Goal: Transaction & Acquisition: Purchase product/service

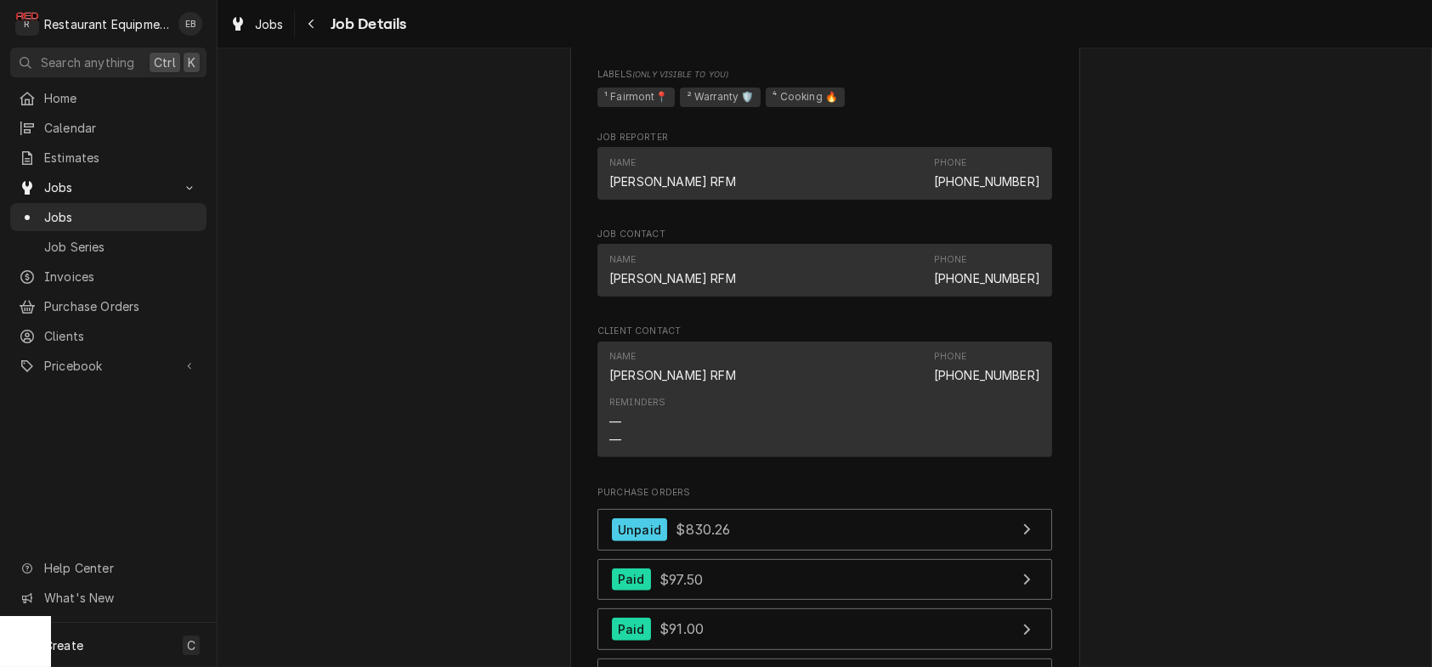
scroll to position [1755, 0]
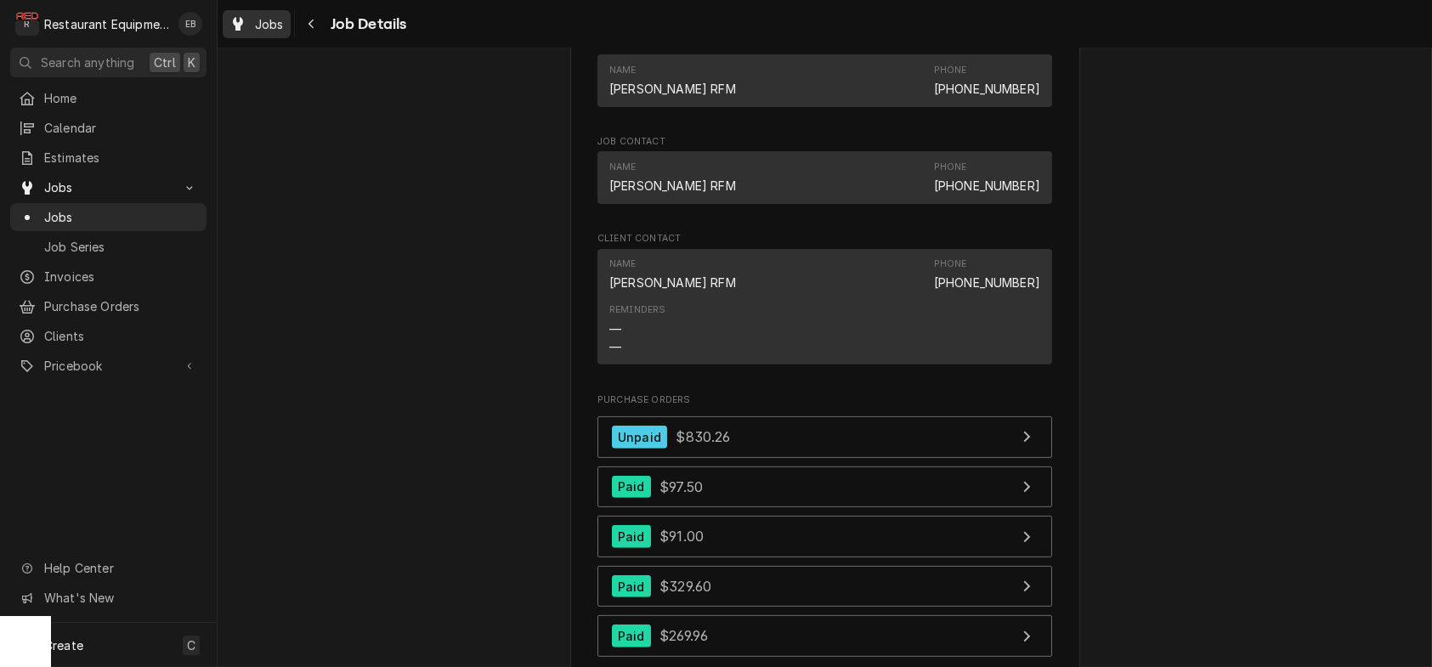
click at [284, 33] on span "Jobs" at bounding box center [269, 24] width 29 height 18
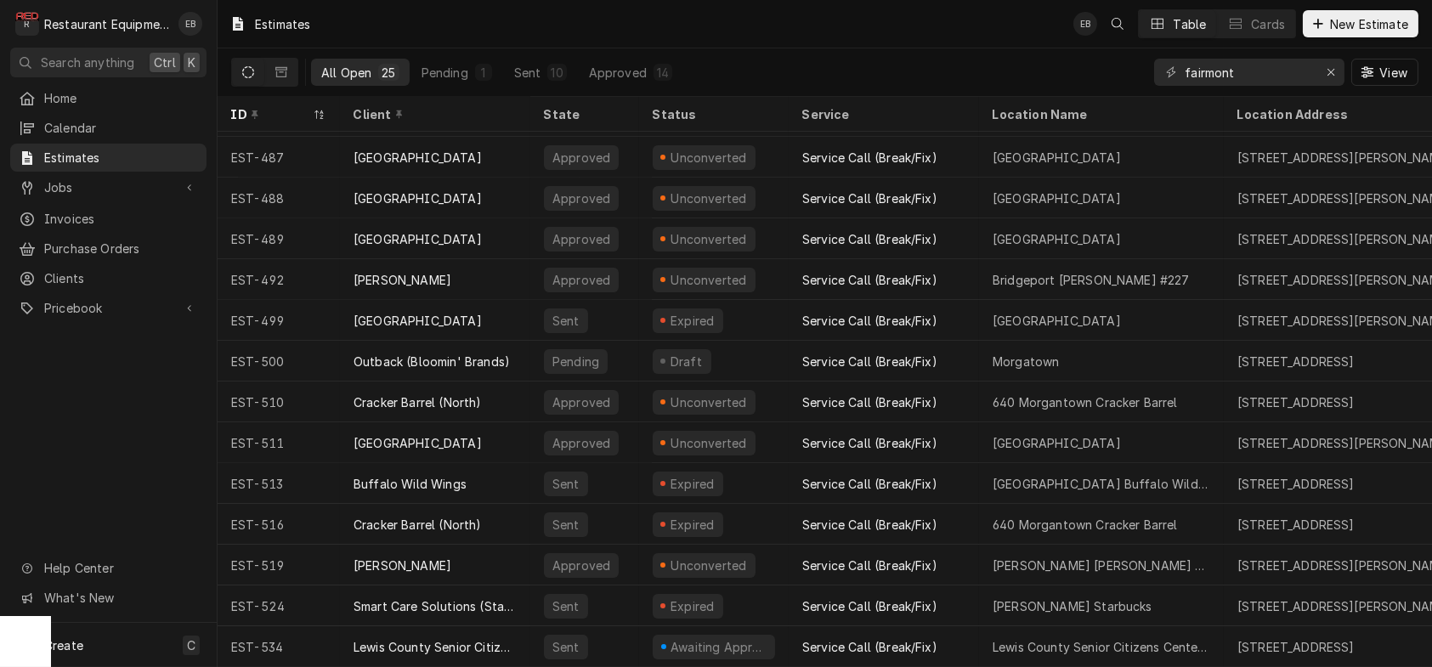
scroll to position [502, 0]
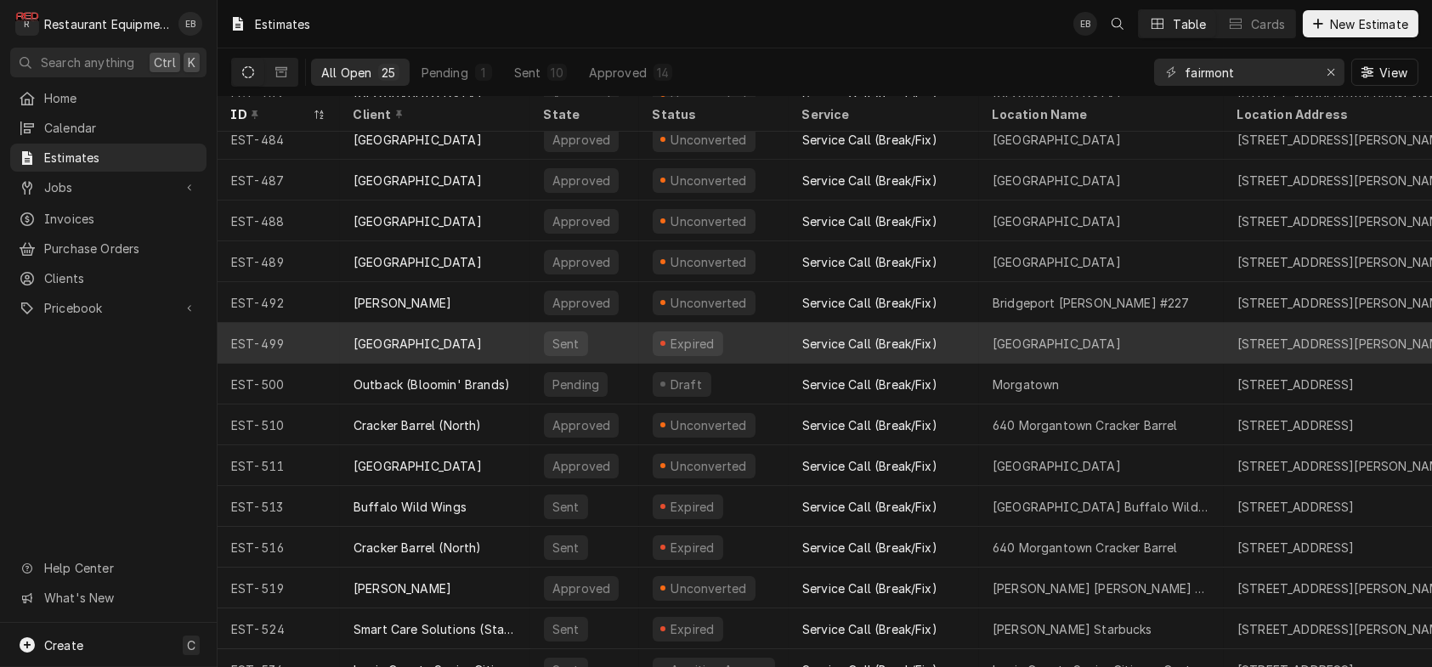
scroll to position [502, 0]
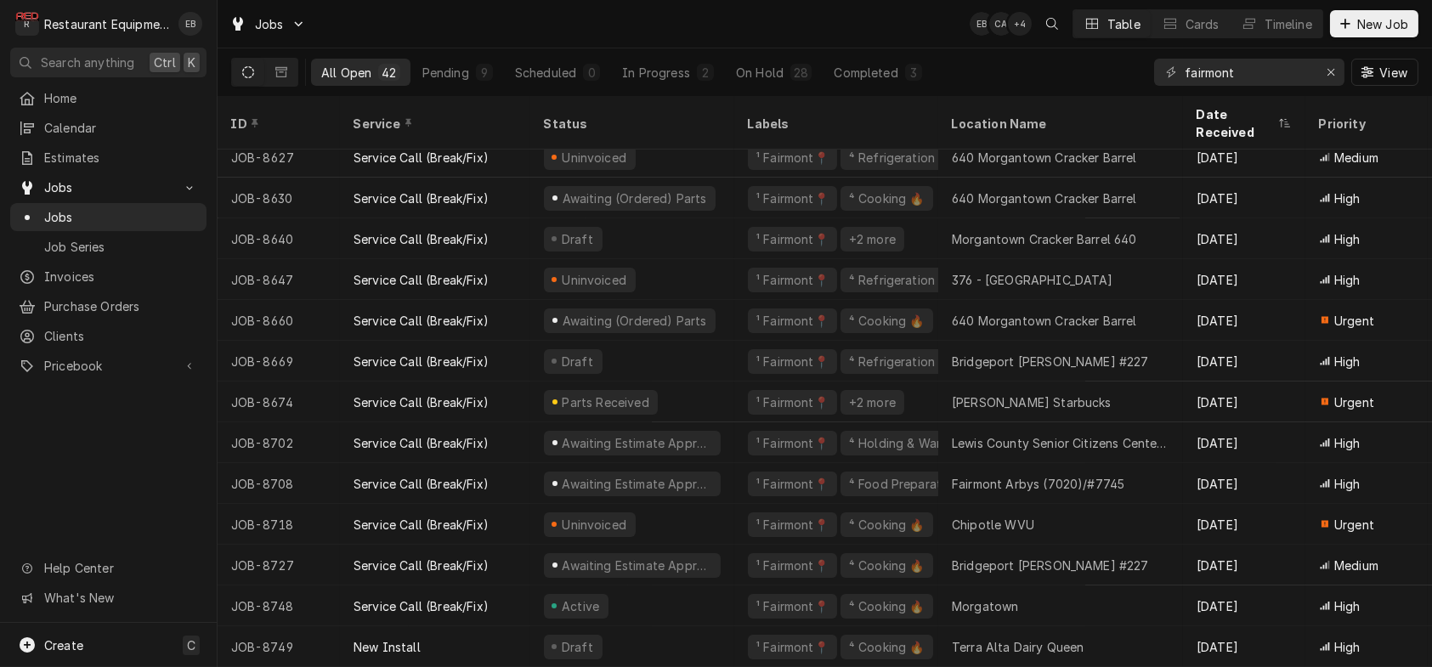
scroll to position [1207, 0]
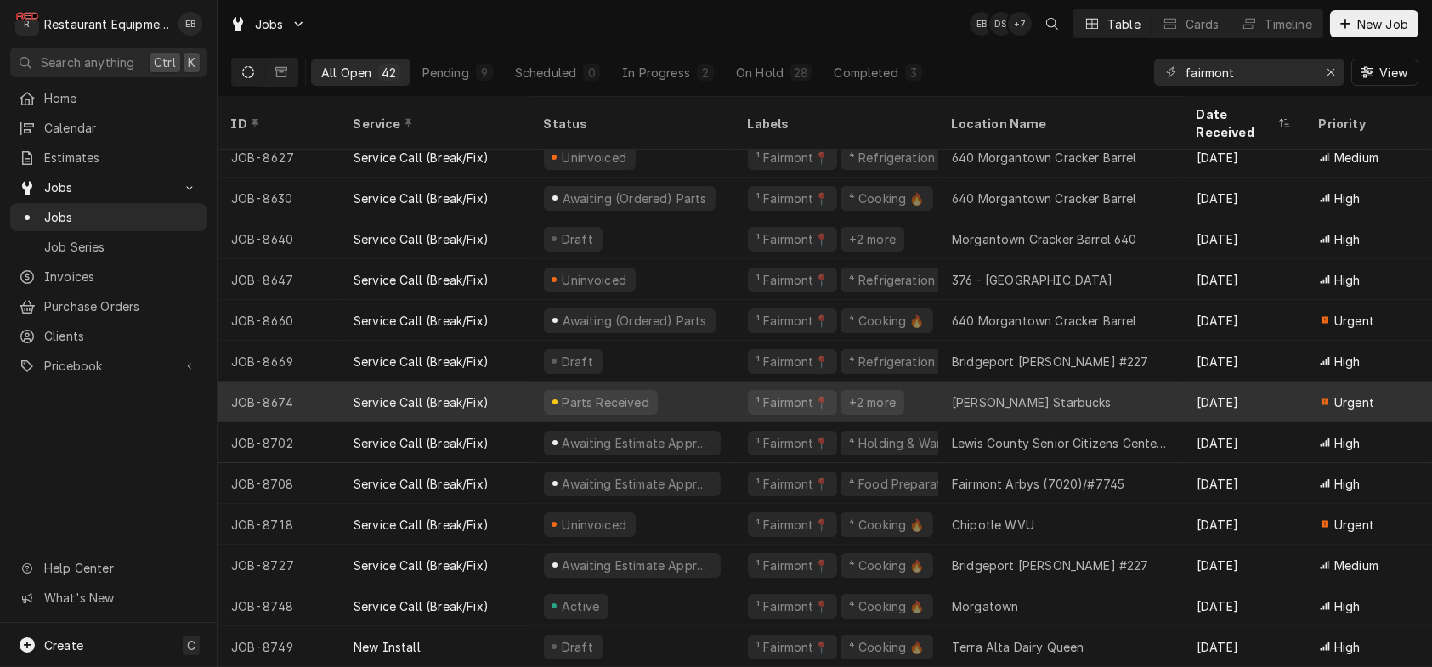
click at [703, 394] on div "Parts Received" at bounding box center [632, 402] width 204 height 41
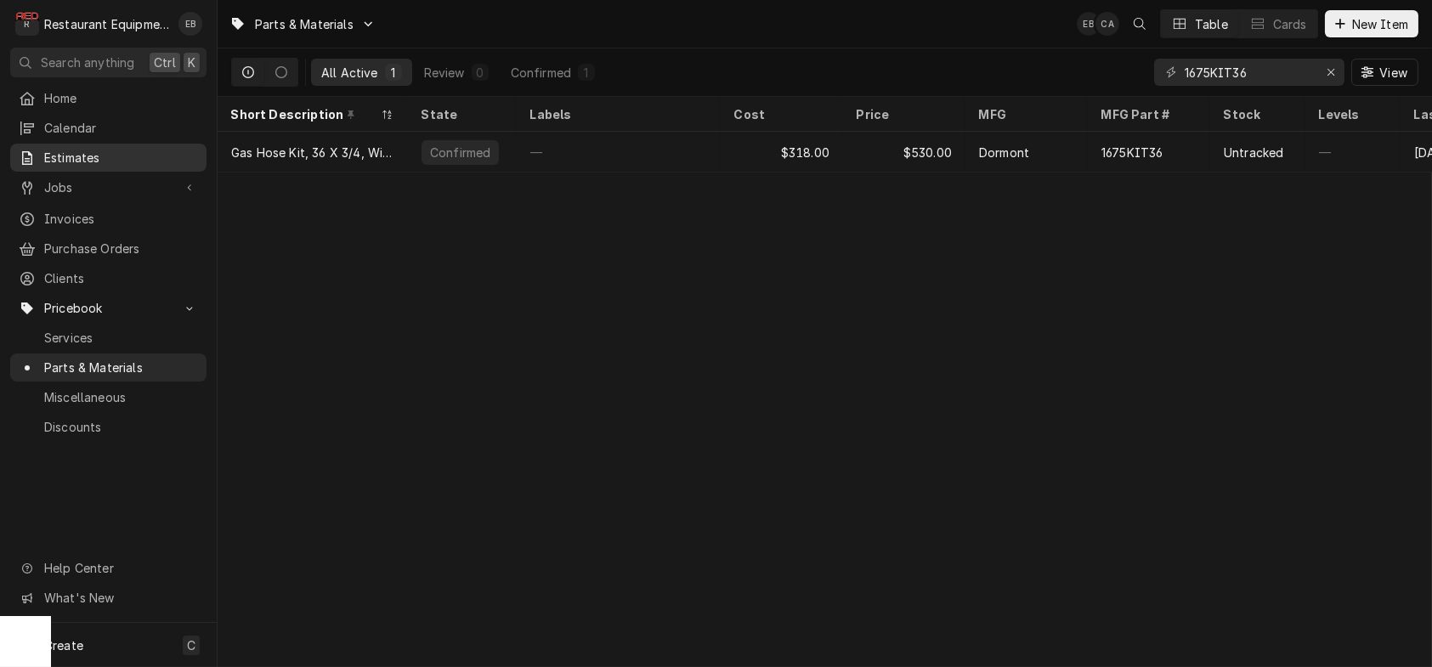
click at [105, 166] on span "Estimates" at bounding box center [121, 158] width 154 height 18
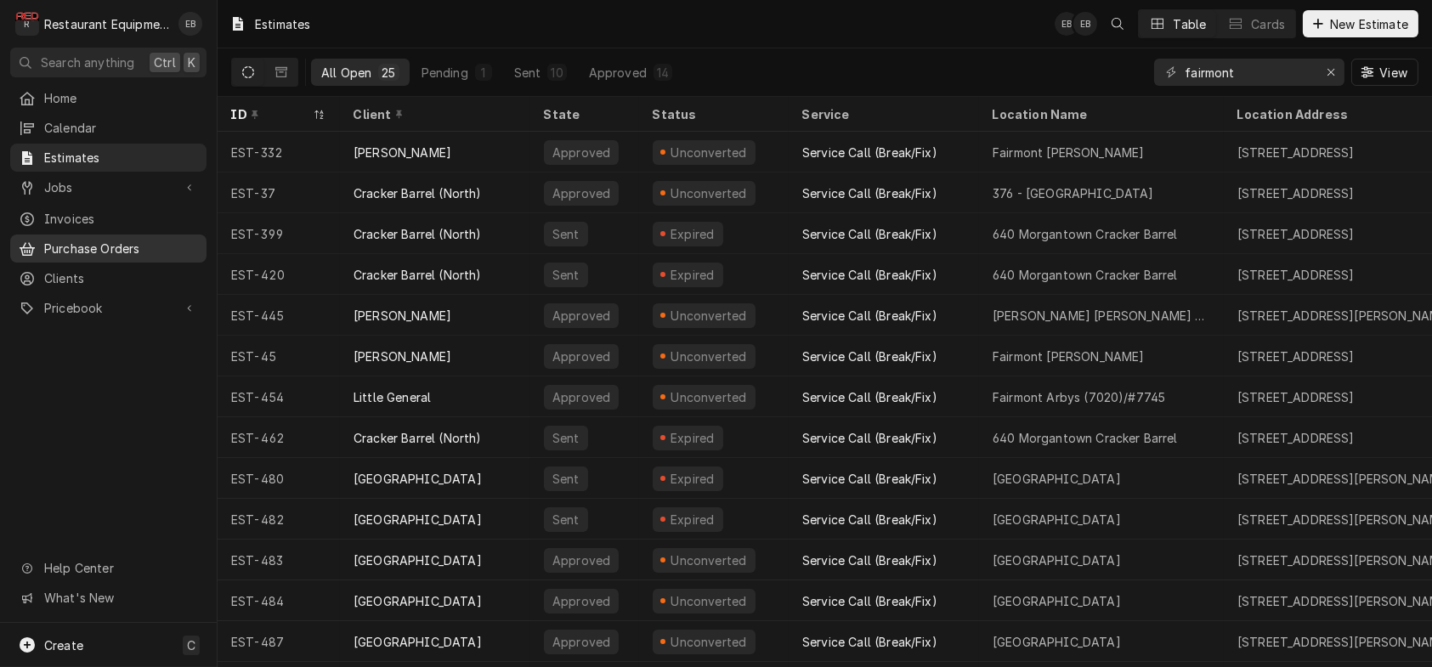
click at [115, 257] on span "Purchase Orders" at bounding box center [121, 249] width 154 height 18
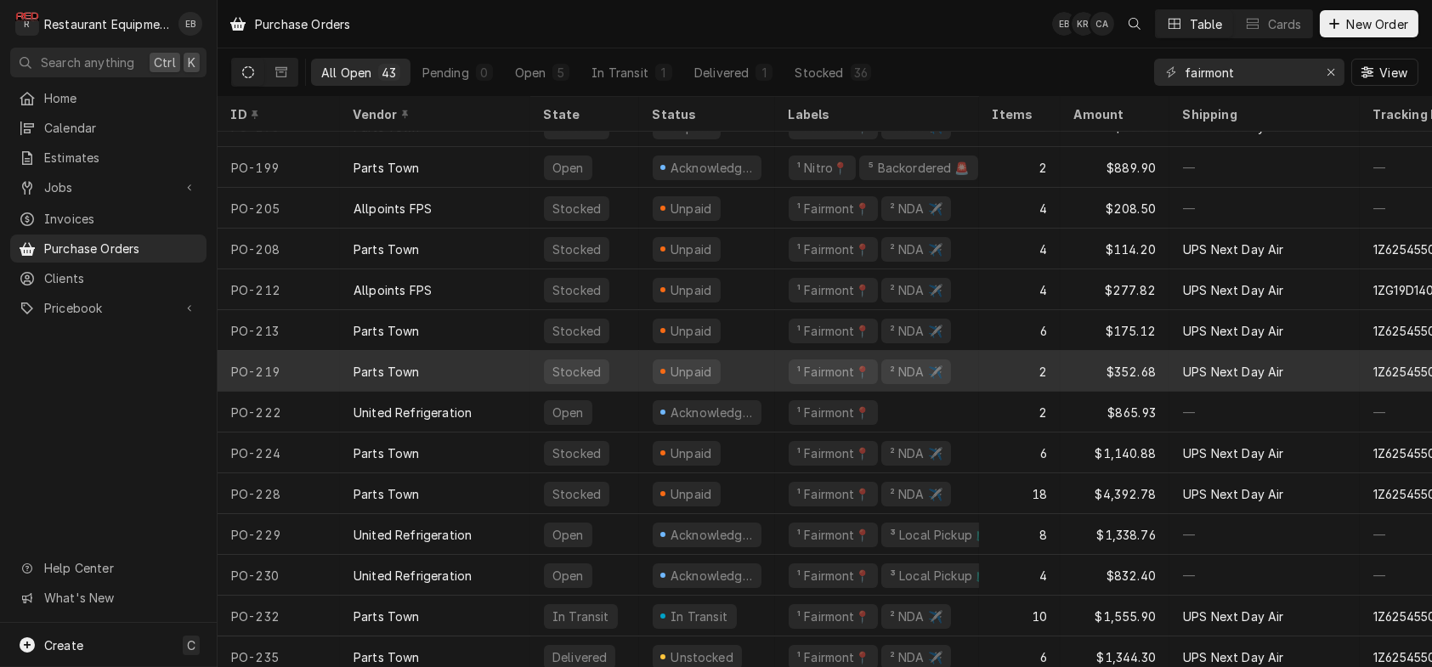
scroll to position [1234, 0]
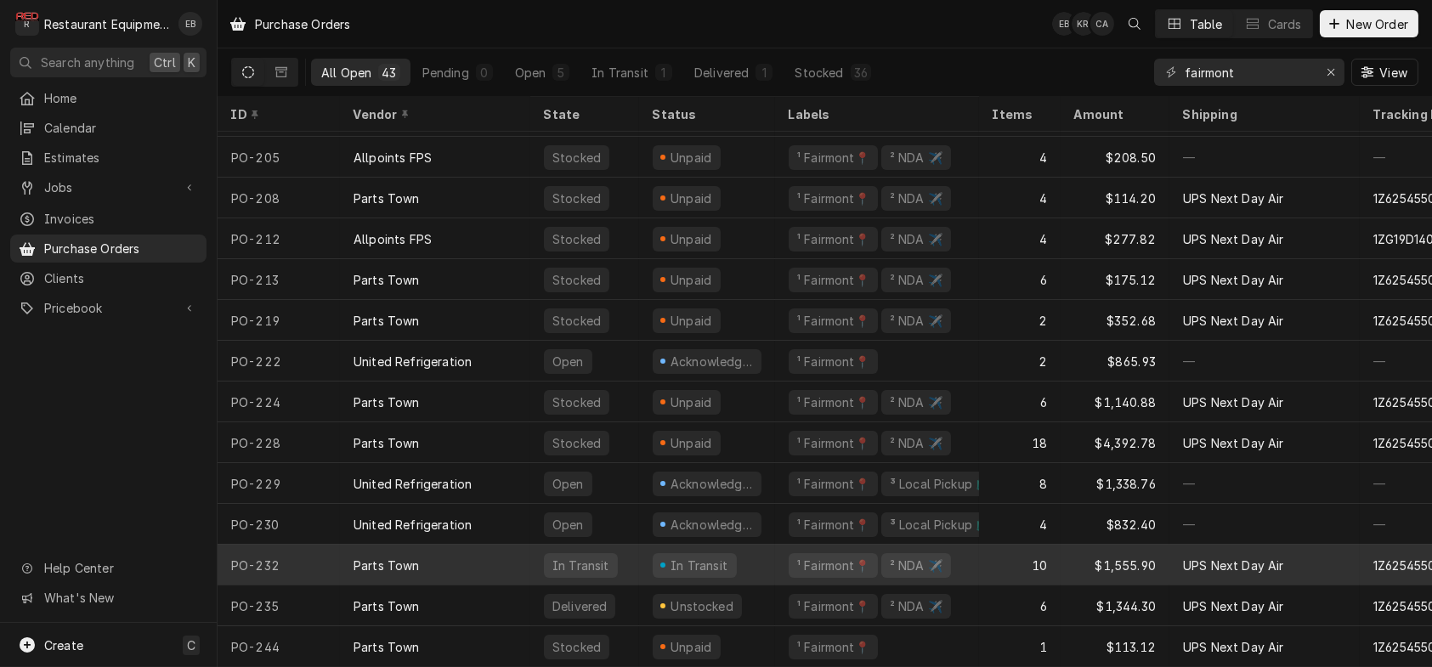
click at [479, 554] on div "Parts Town" at bounding box center [435, 565] width 190 height 41
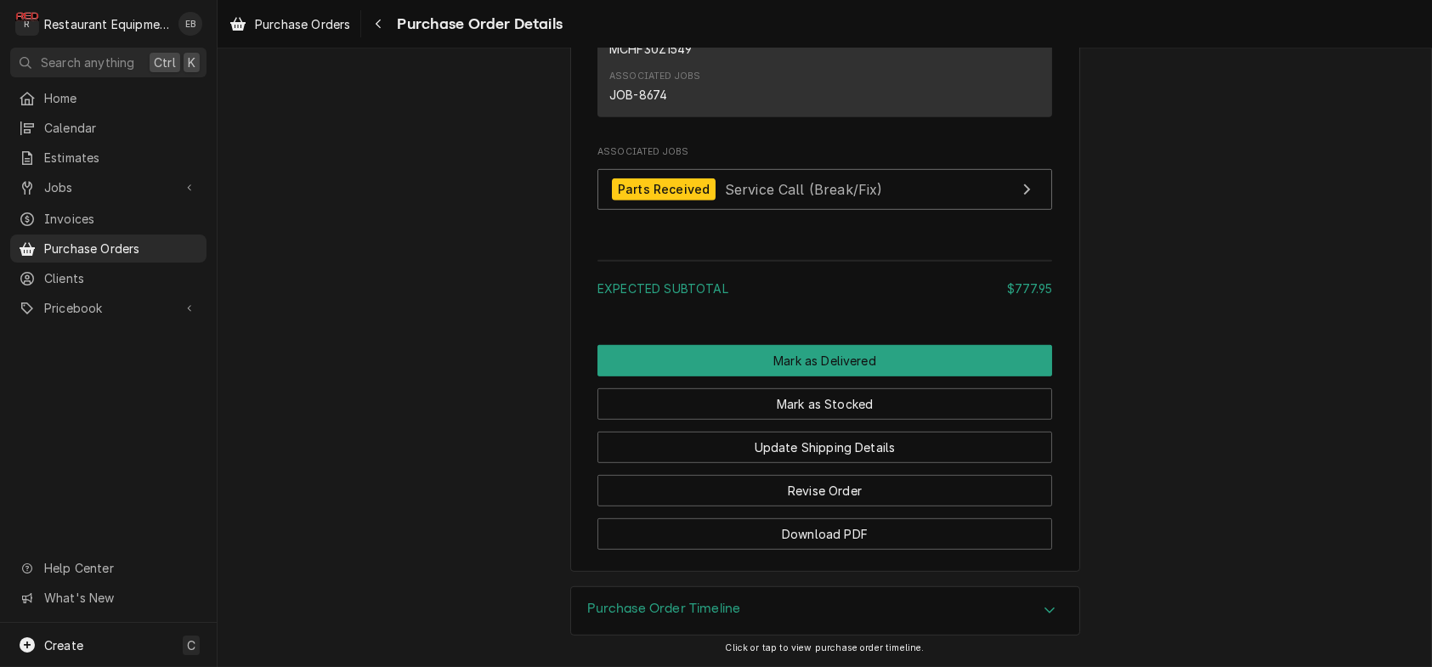
scroll to position [2832, 0]
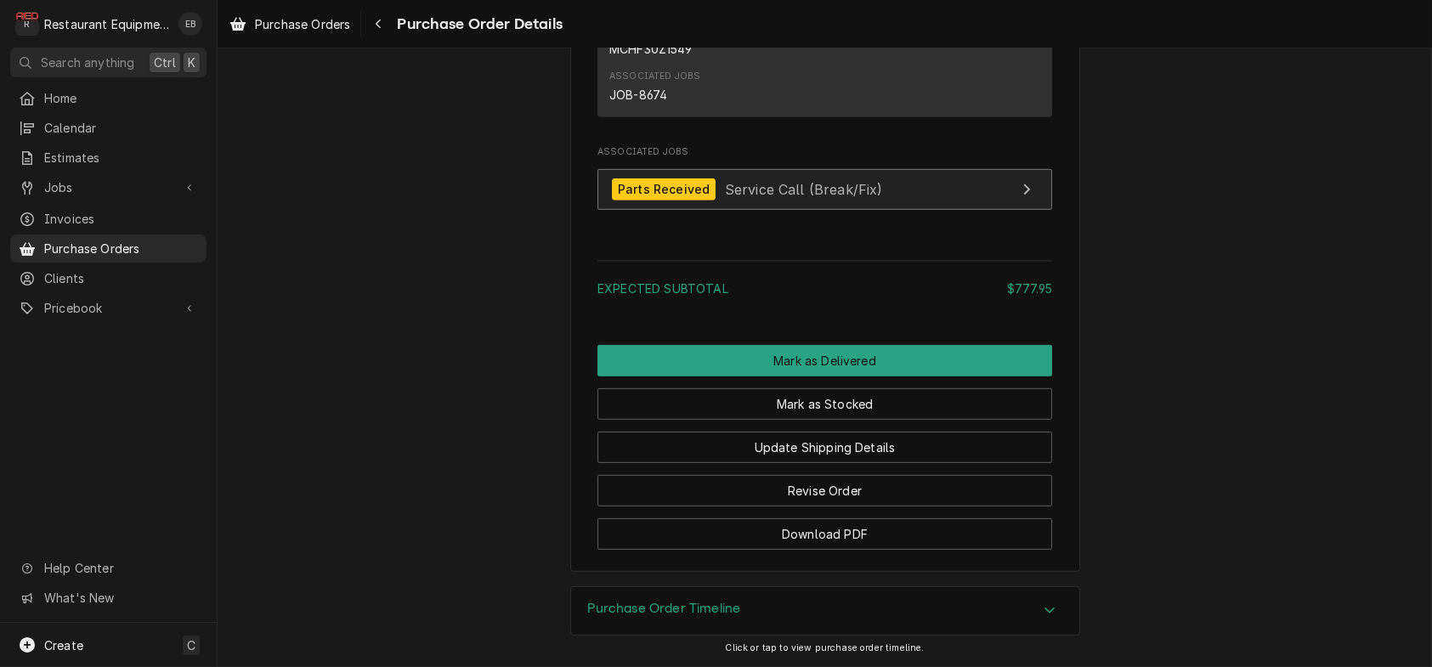
click at [888, 211] on link "Parts Received Service Call (Break/Fix)" at bounding box center [824, 190] width 455 height 42
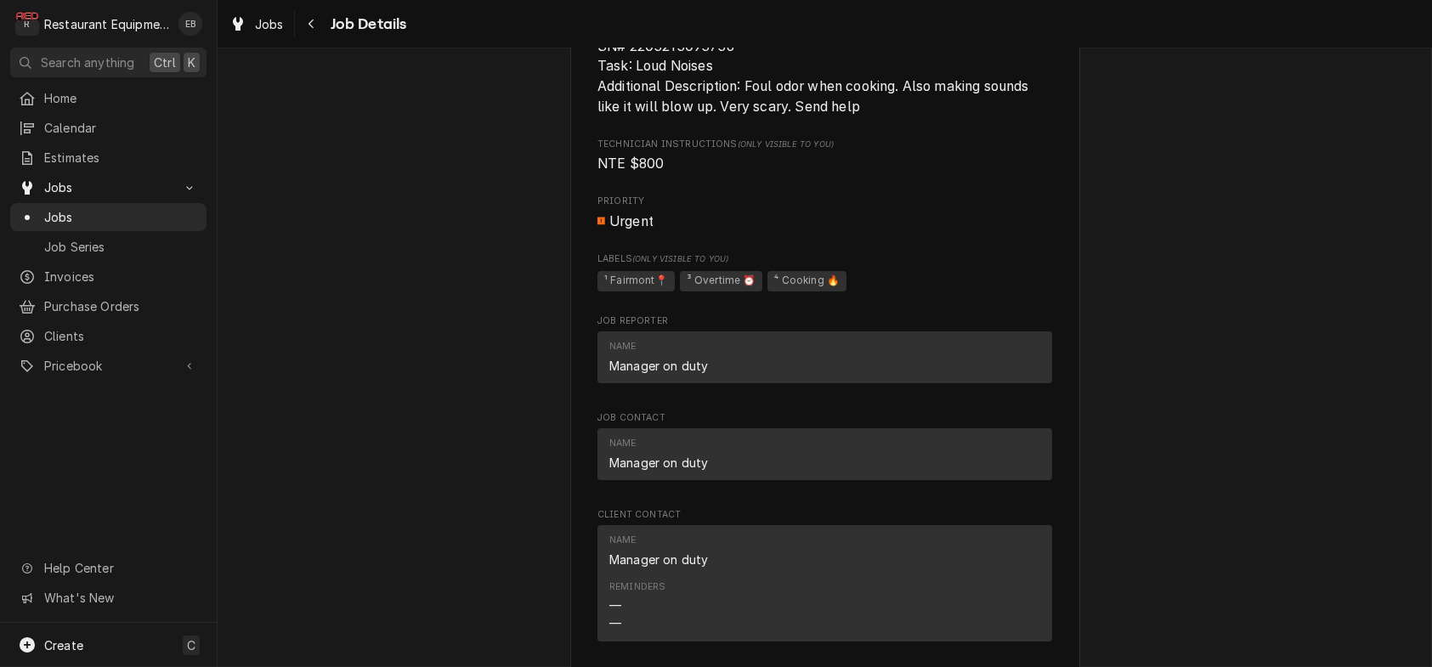
scroll to position [1360, 0]
click at [315, 22] on icon "Navigate back" at bounding box center [312, 24] width 8 height 12
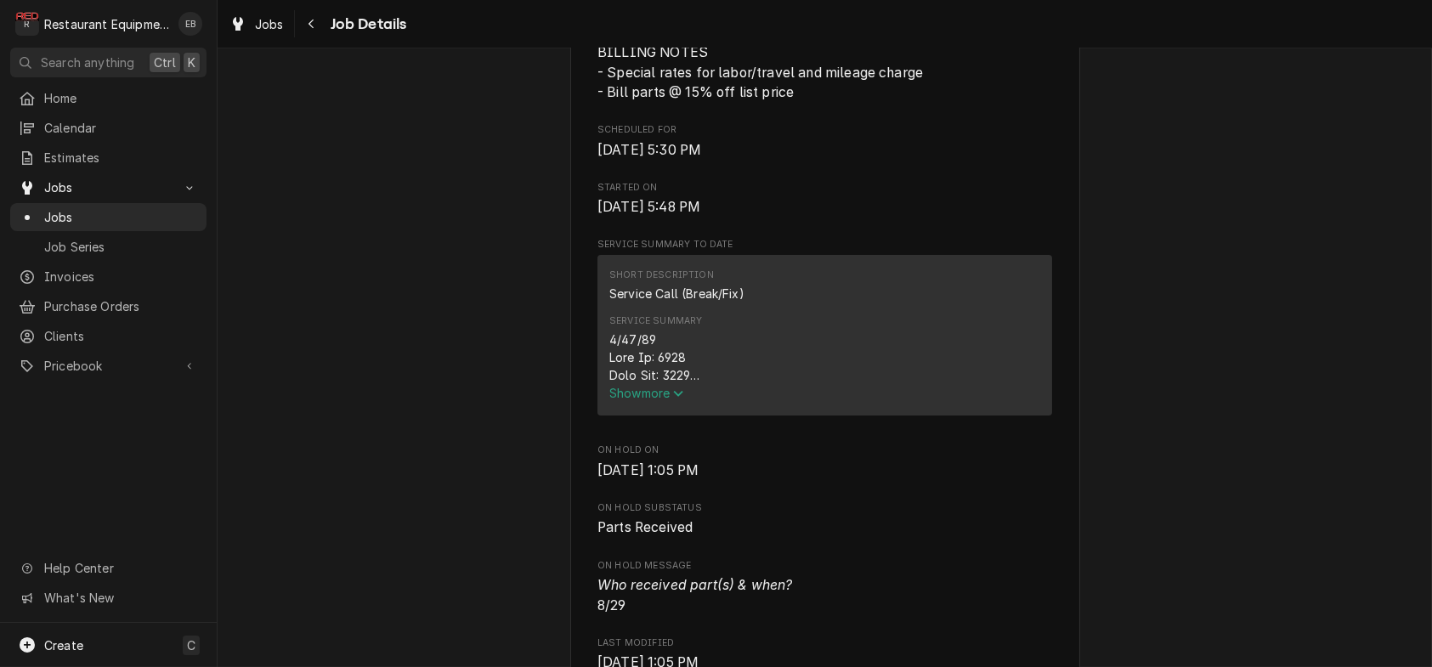
click at [649, 400] on span "Show more" at bounding box center [646, 393] width 75 height 14
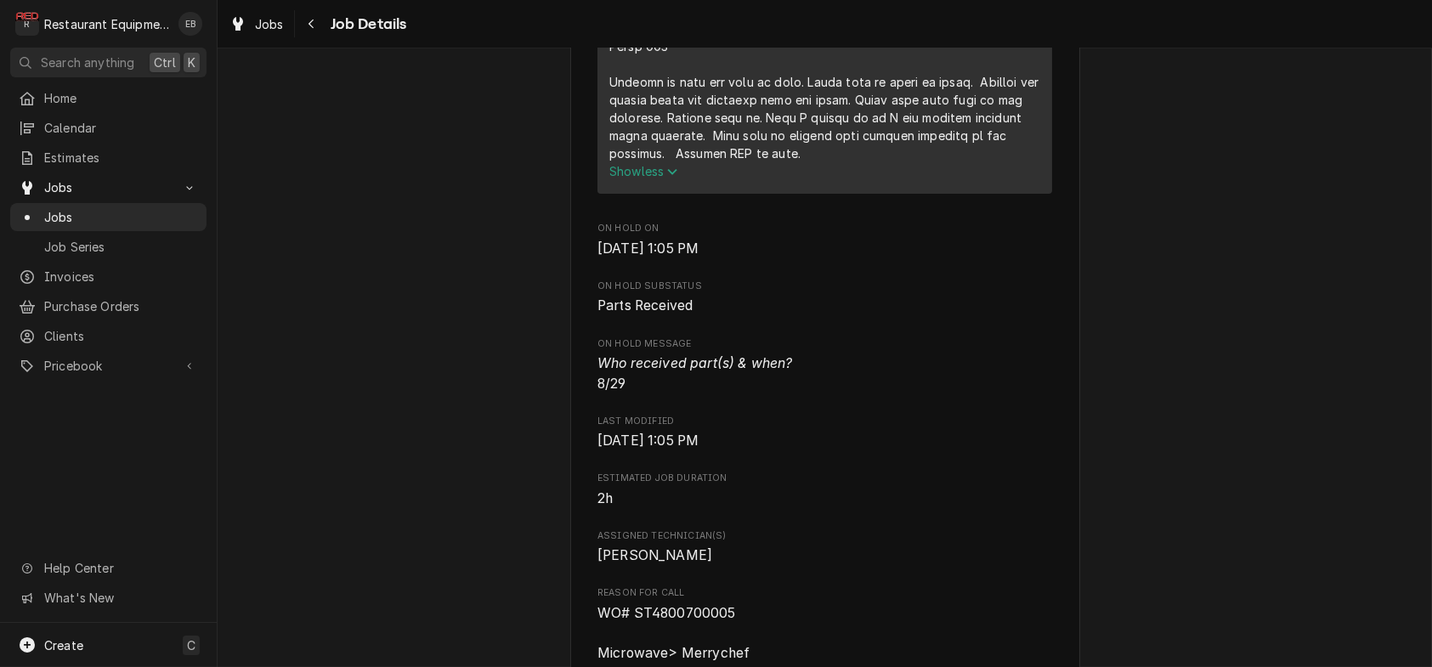
scroll to position [1416, 0]
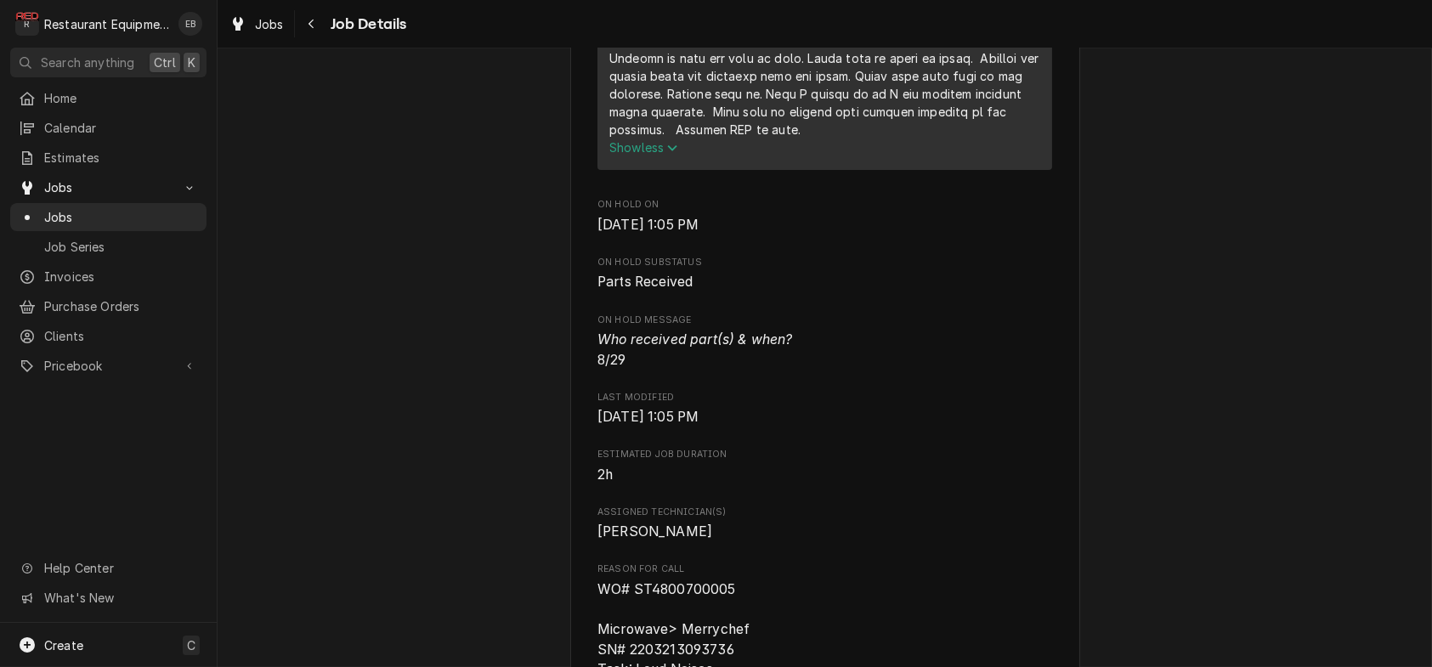
drag, startPoint x: 704, startPoint y: 500, endPoint x: 411, endPoint y: 493, distance: 292.4
drag, startPoint x: 411, startPoint y: 493, endPoint x: 431, endPoint y: 561, distance: 70.7
click at [431, 561] on div "Parts Received Smart Care Solutions (Starbucks Corporate) [PERSON_NAME] Starbuc…" at bounding box center [825, 303] width 1214 height 3305
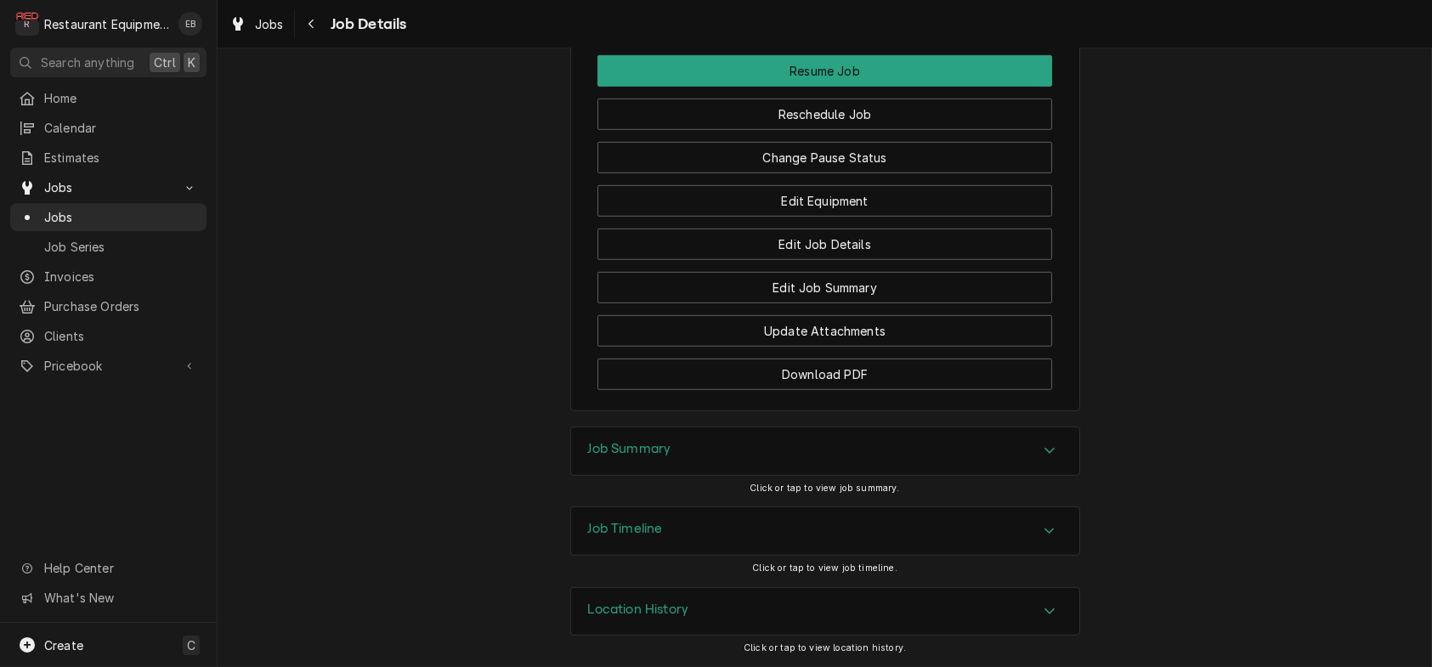
scroll to position [3172, 0]
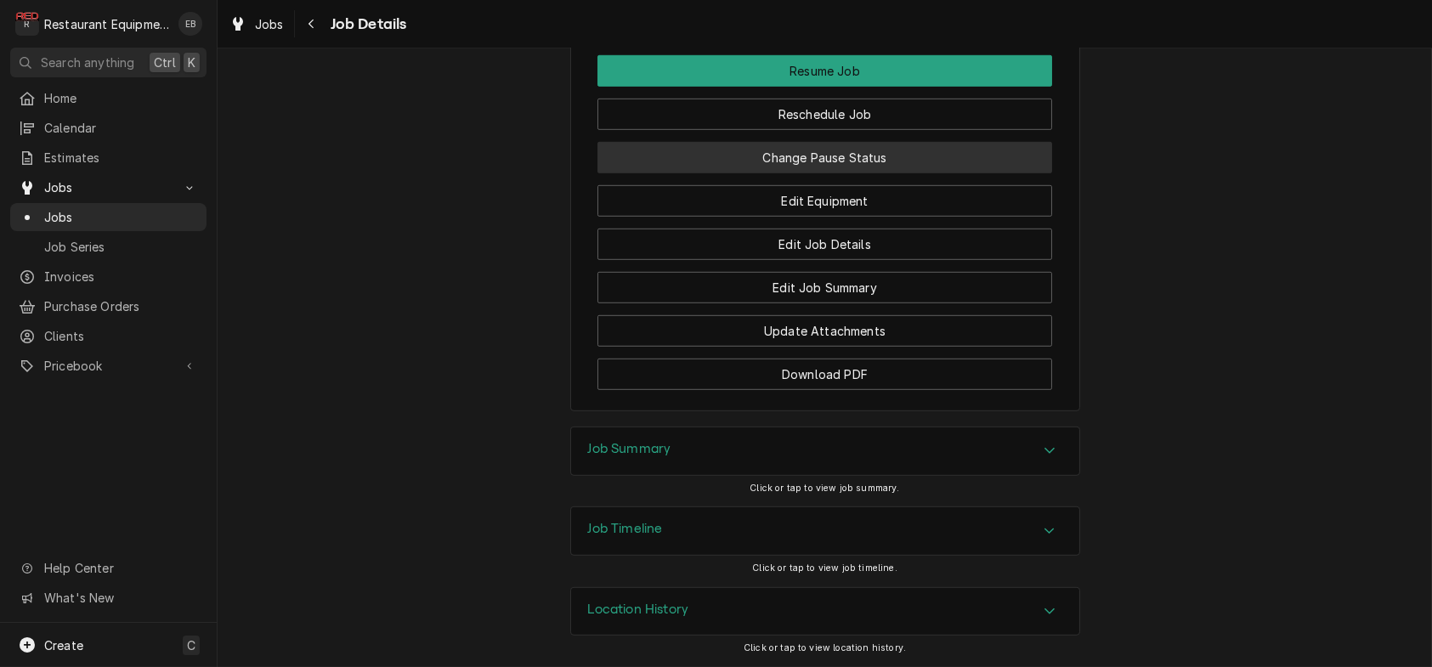
click at [853, 173] on button "Change Pause Status" at bounding box center [824, 157] width 455 height 31
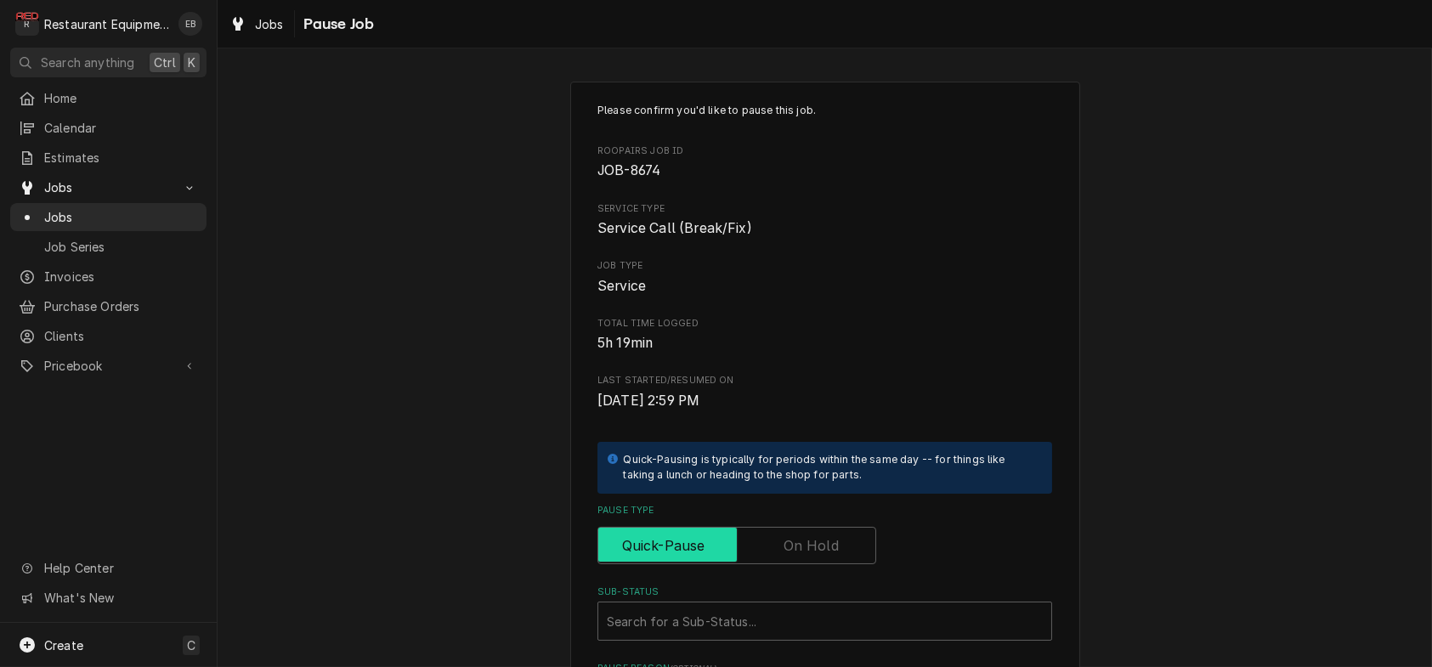
drag, startPoint x: 819, startPoint y: 603, endPoint x: 815, endPoint y: 594, distance: 10.3
click at [819, 564] on input "Pause Type" at bounding box center [736, 545] width 263 height 37
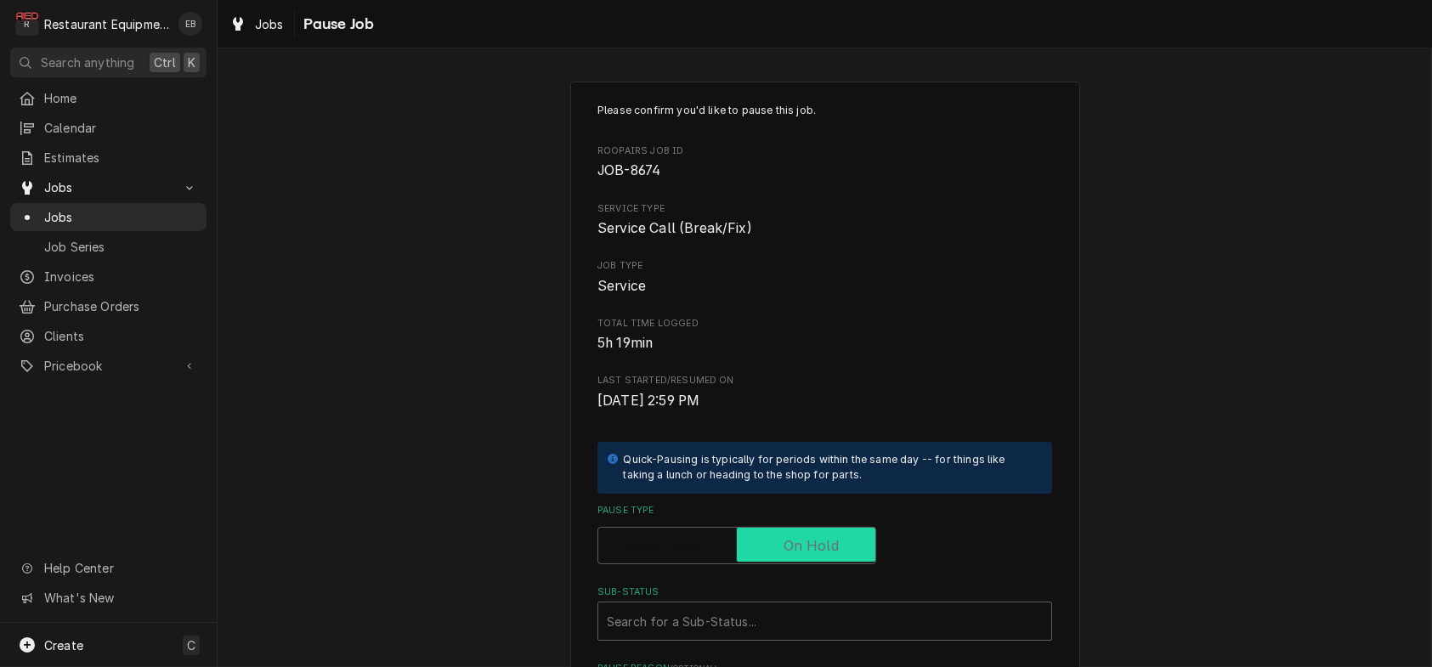
checkbox input "true"
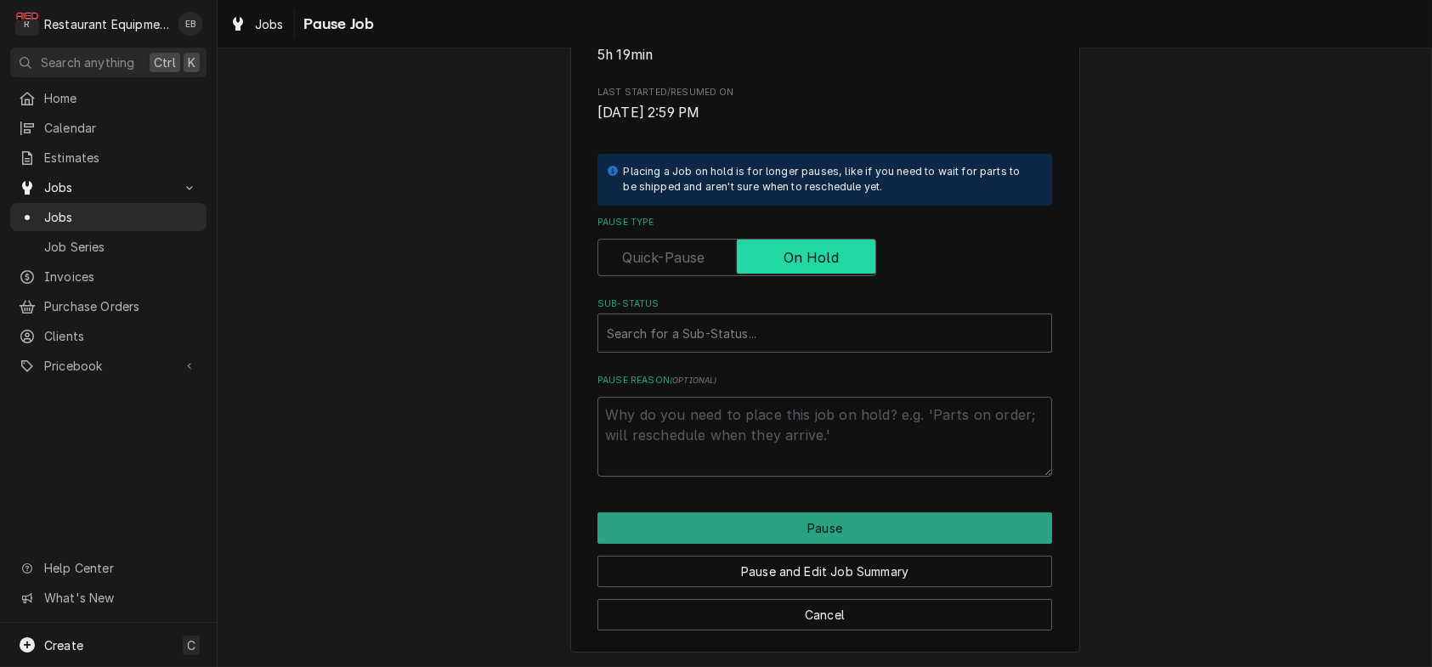
scroll to position [340, 0]
click at [752, 348] on div "Sub-Status" at bounding box center [825, 333] width 436 height 31
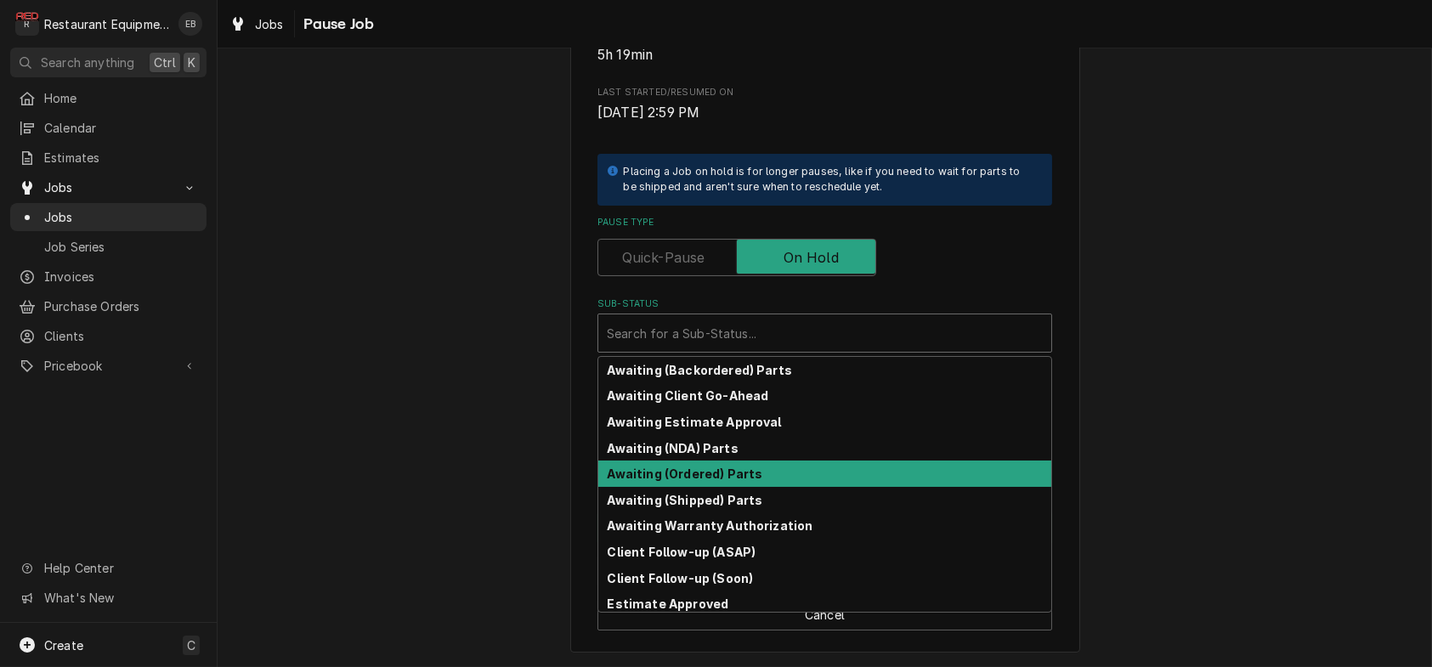
click at [744, 481] on strong "Awaiting (Ordered) Parts" at bounding box center [685, 473] width 155 height 14
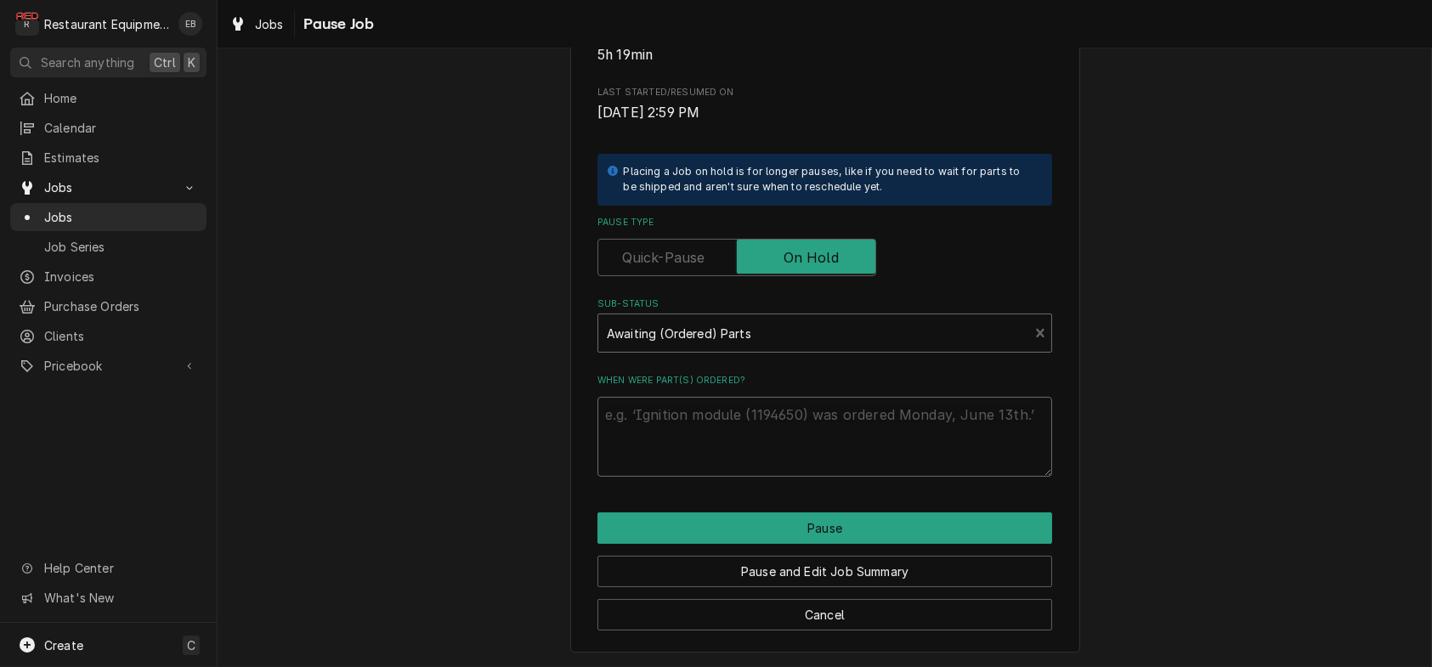
click at [768, 458] on textarea "When were part(s) ordered?" at bounding box center [824, 437] width 455 height 80
type textarea "x"
type textarea "o"
type textarea "x"
type textarea "or"
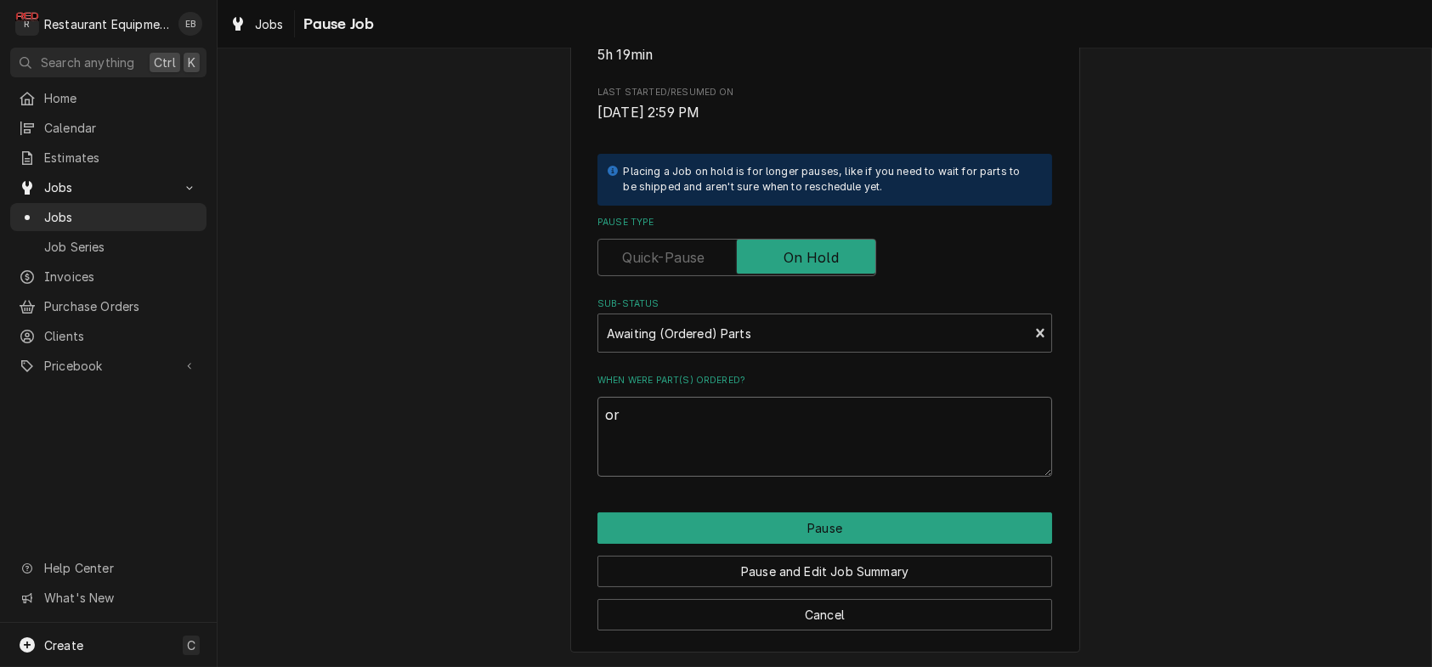
type textarea "x"
type textarea "ord"
type textarea "x"
type textarea "orde"
type textarea "x"
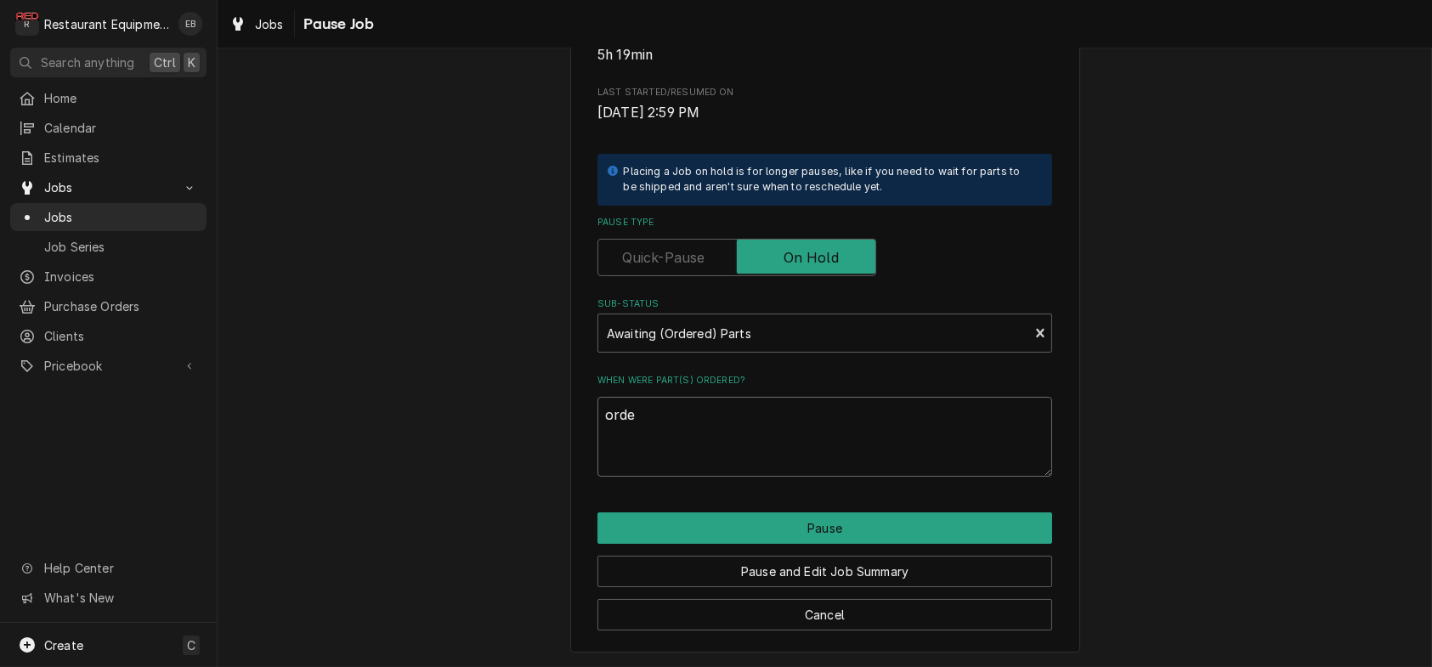
type textarea "order"
type textarea "x"
type textarea "ordere"
type textarea "x"
type textarea "ordered"
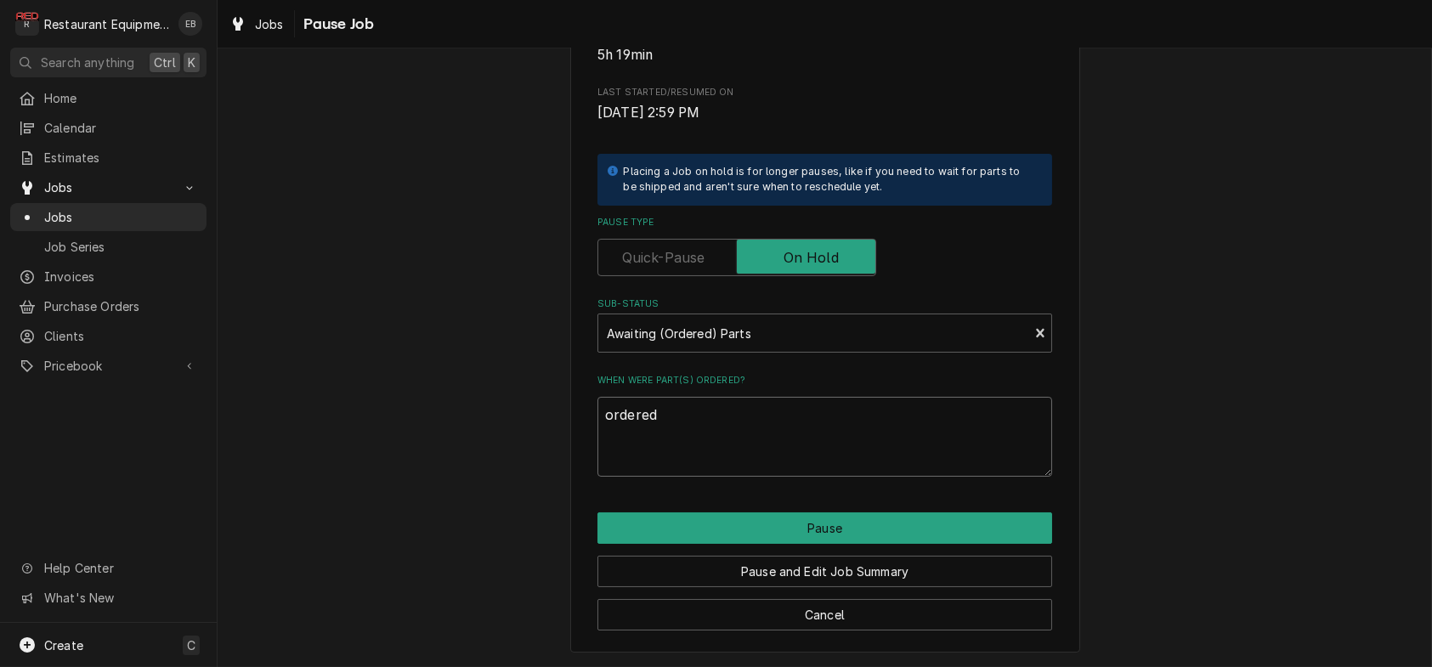
type textarea "x"
type textarea "ordered"
type textarea "x"
type textarea "ordered 8"
type textarea "x"
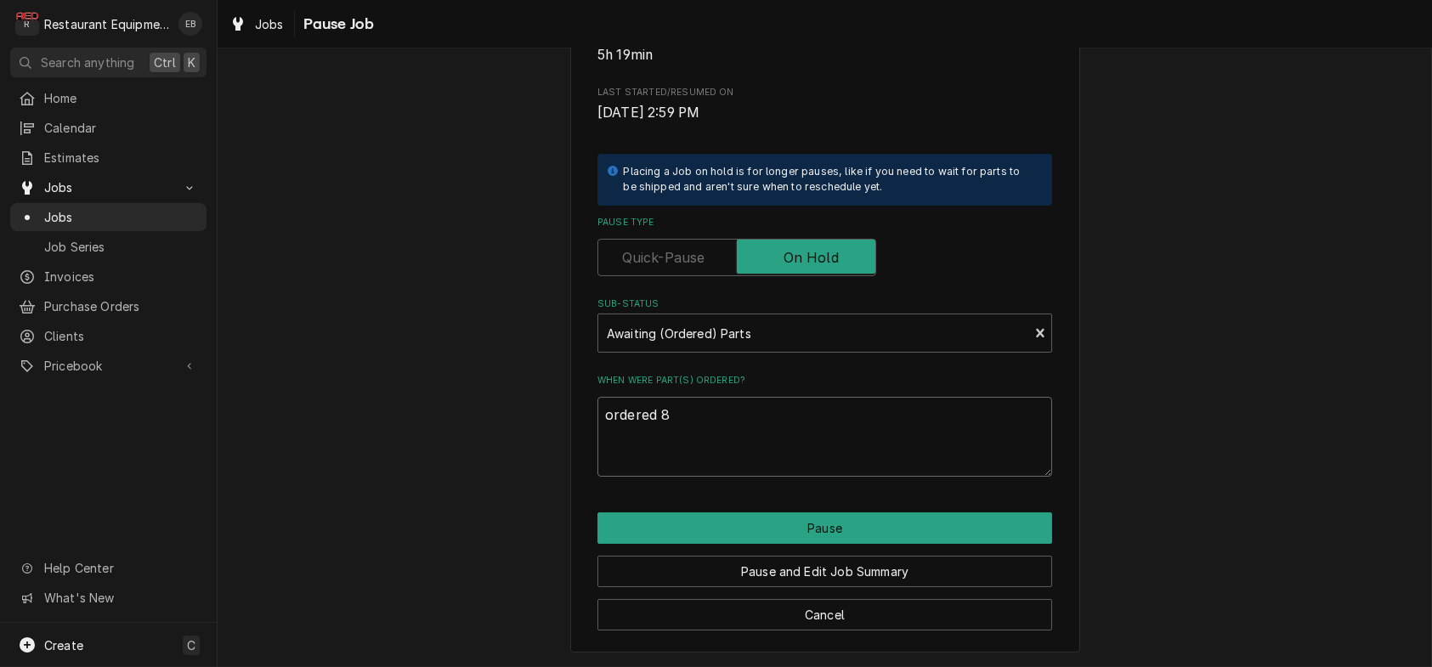
type textarea "ordered 8/"
type textarea "x"
type textarea "ordered 8/2"
type textarea "x"
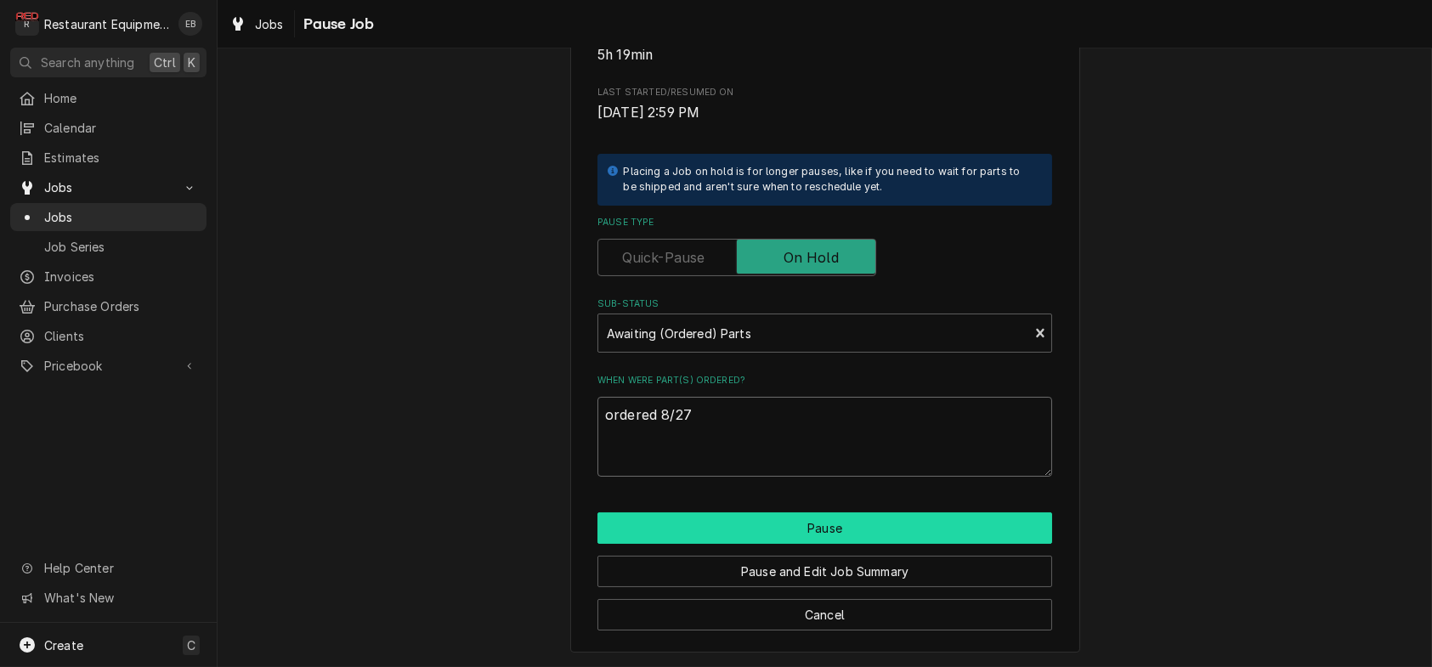
type textarea "ordered 8/27"
click at [806, 544] on button "Pause" at bounding box center [824, 527] width 455 height 31
type textarea "x"
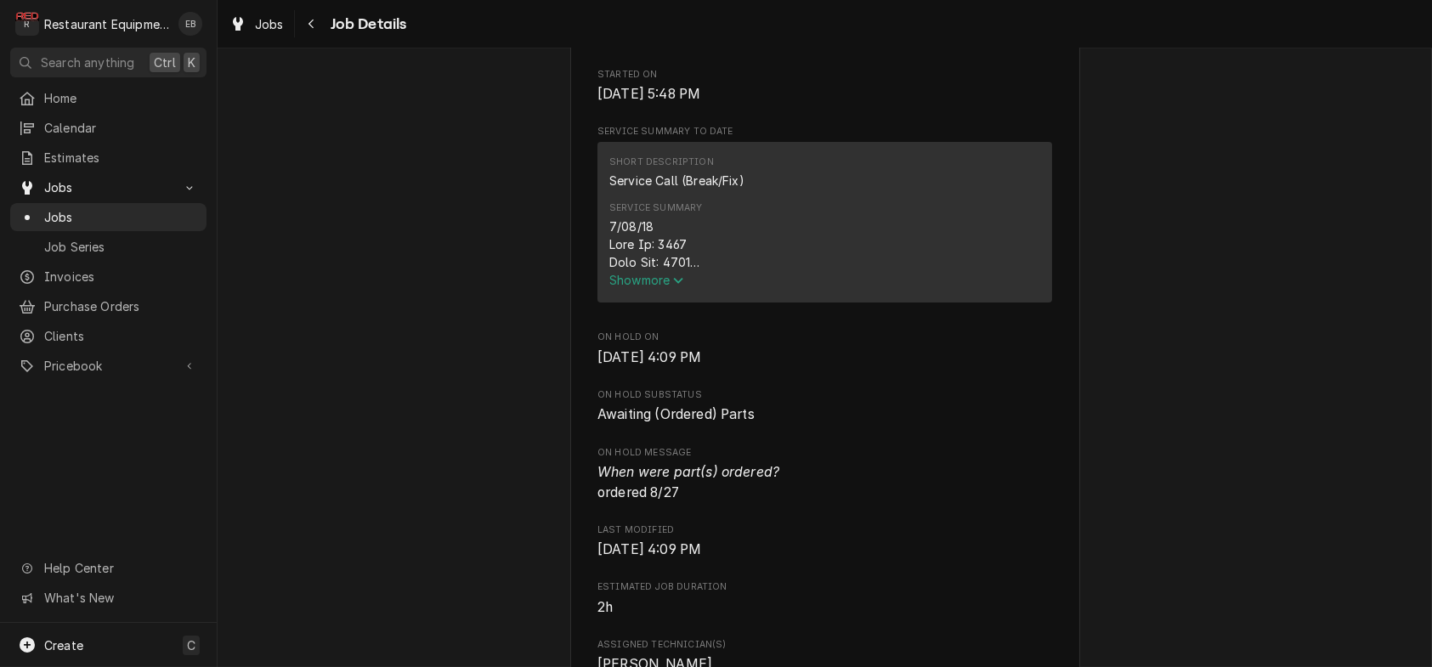
click at [659, 287] on span "Show more" at bounding box center [646, 280] width 75 height 14
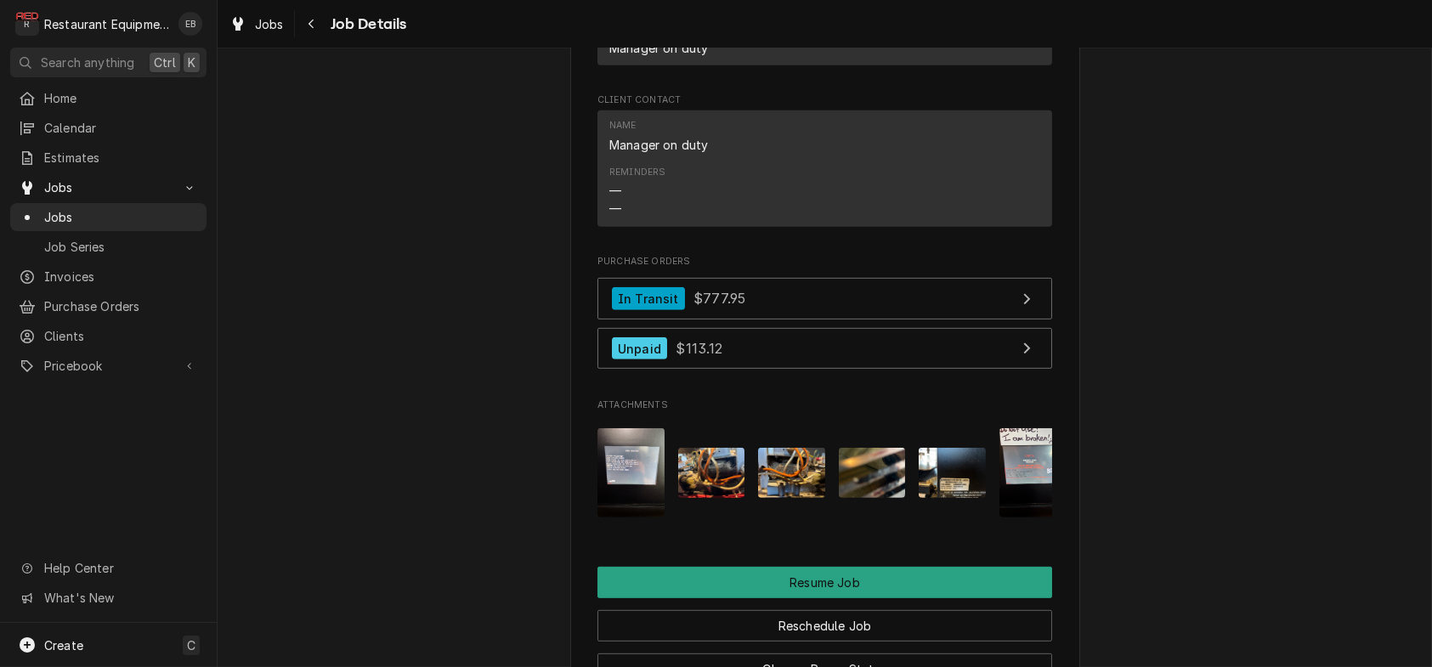
scroll to position [2775, 0]
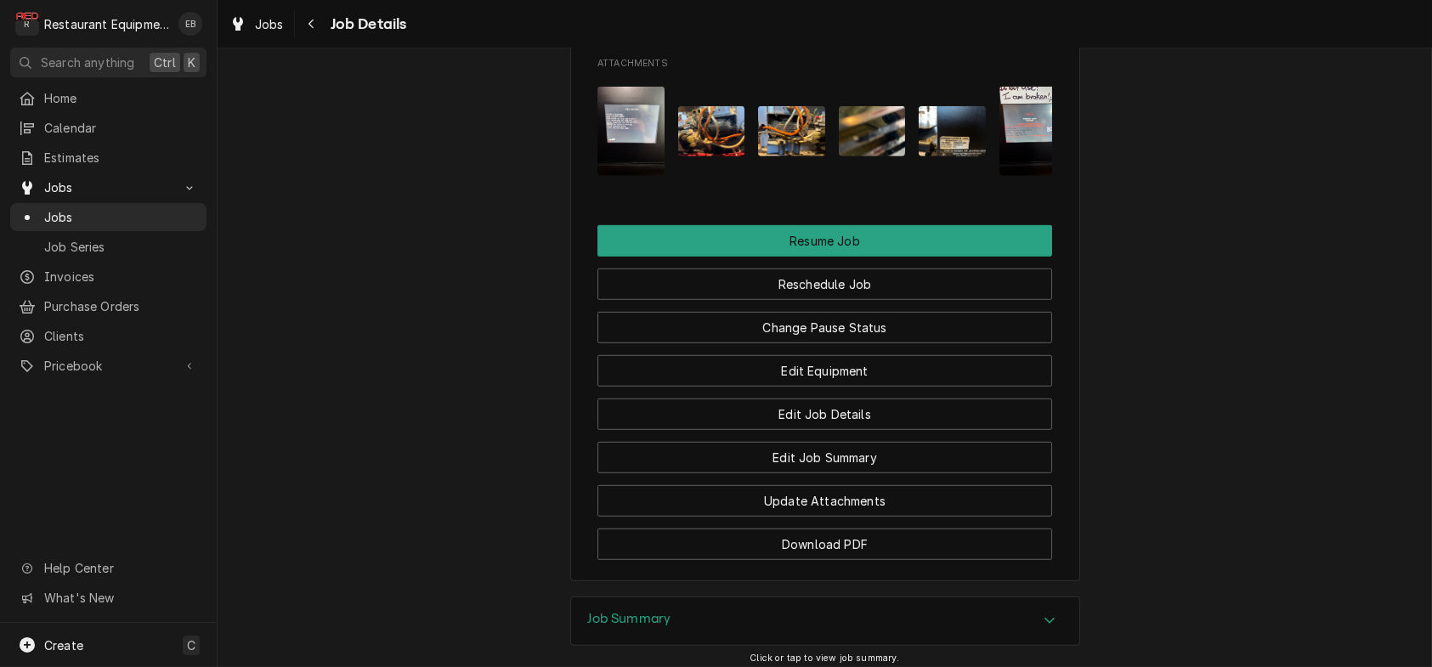
click at [772, 28] on link "Unpaid $113.12" at bounding box center [824, 7] width 455 height 42
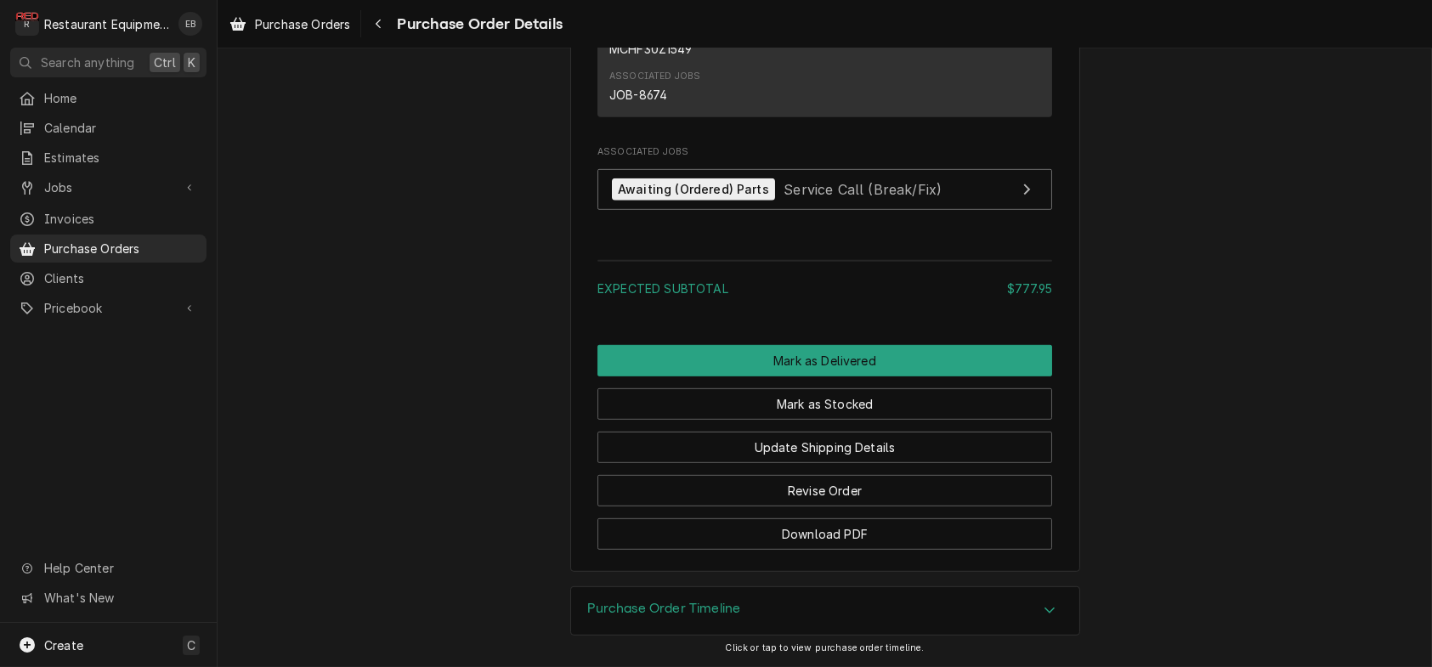
scroll to position [3002, 0]
click at [887, 420] on button "Mark as Stocked" at bounding box center [824, 403] width 455 height 31
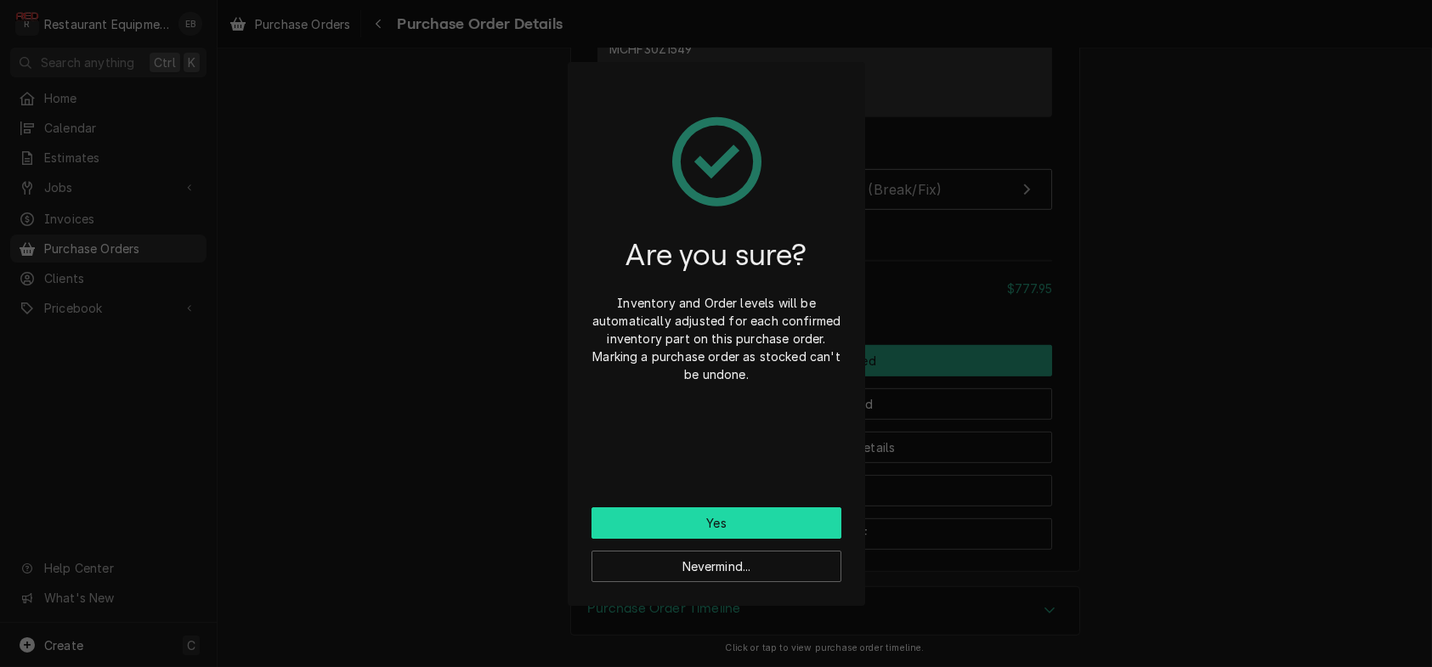
click at [792, 523] on button "Yes" at bounding box center [716, 522] width 250 height 31
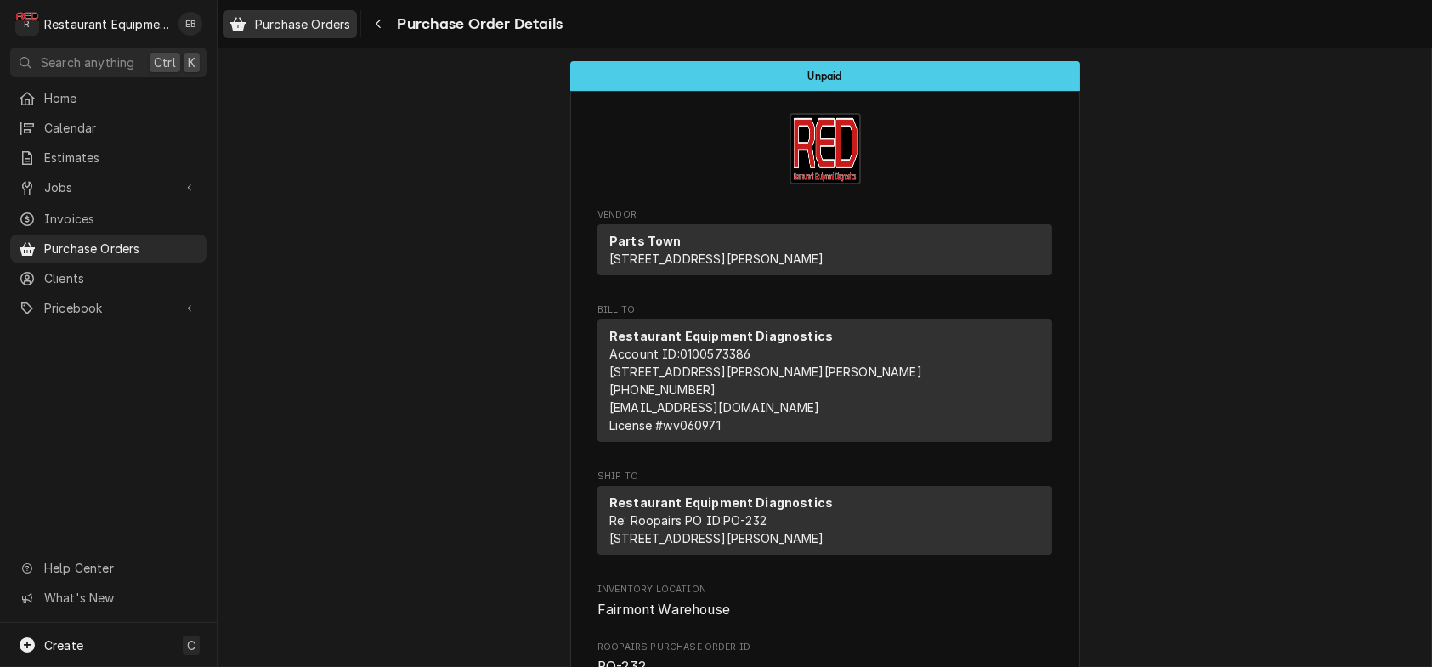
click at [338, 31] on span "Purchase Orders" at bounding box center [302, 24] width 95 height 18
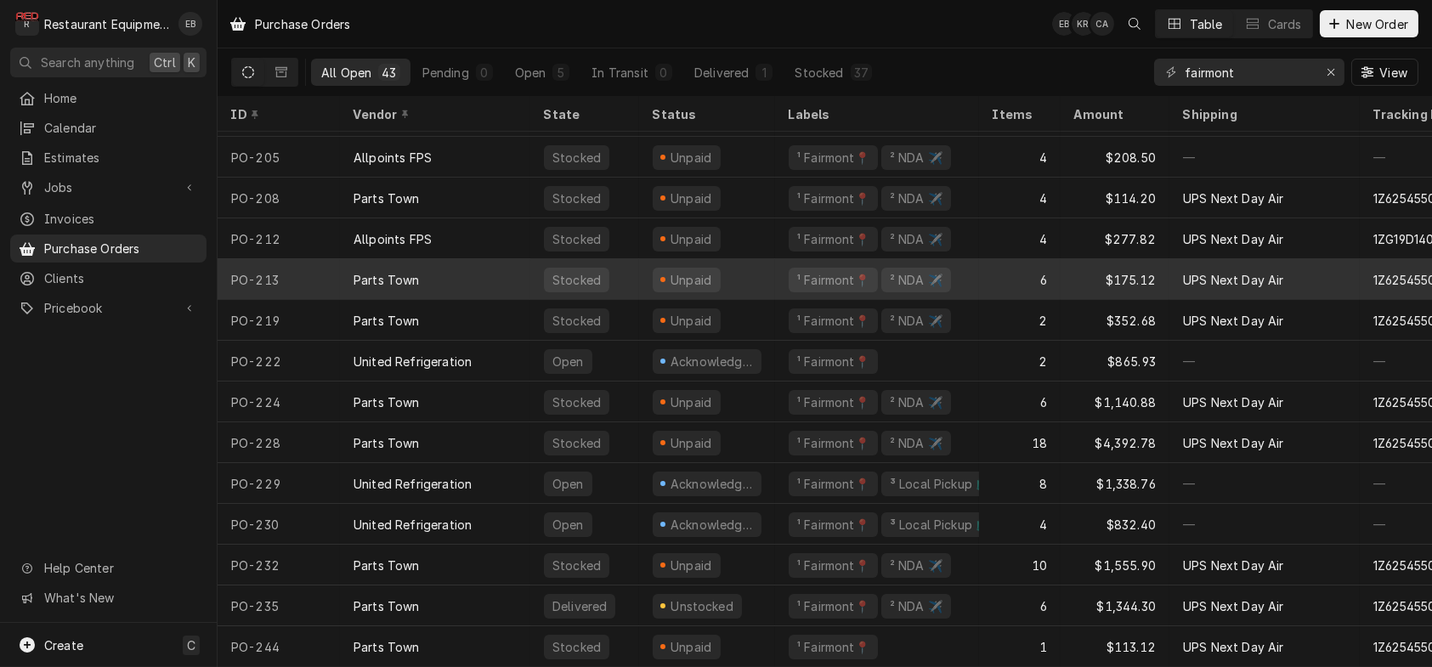
scroll to position [1234, 0]
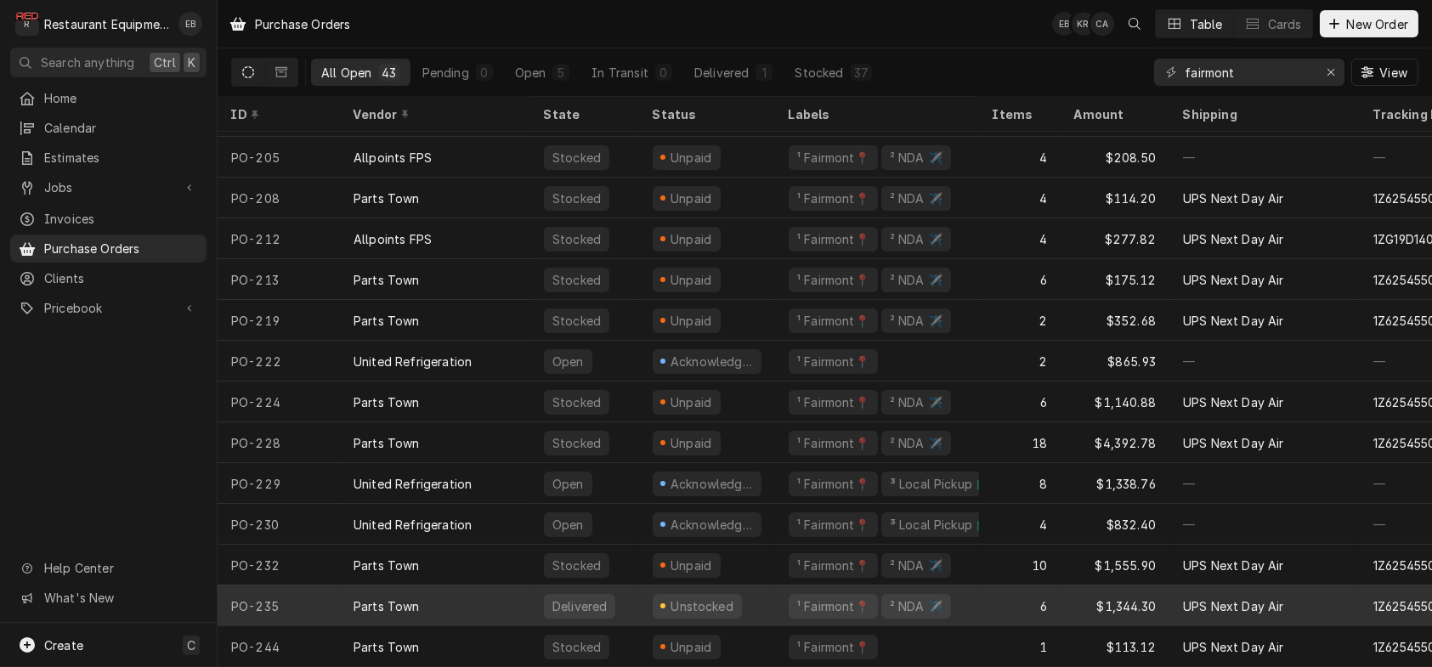
click at [511, 585] on div "Parts Town" at bounding box center [435, 605] width 190 height 41
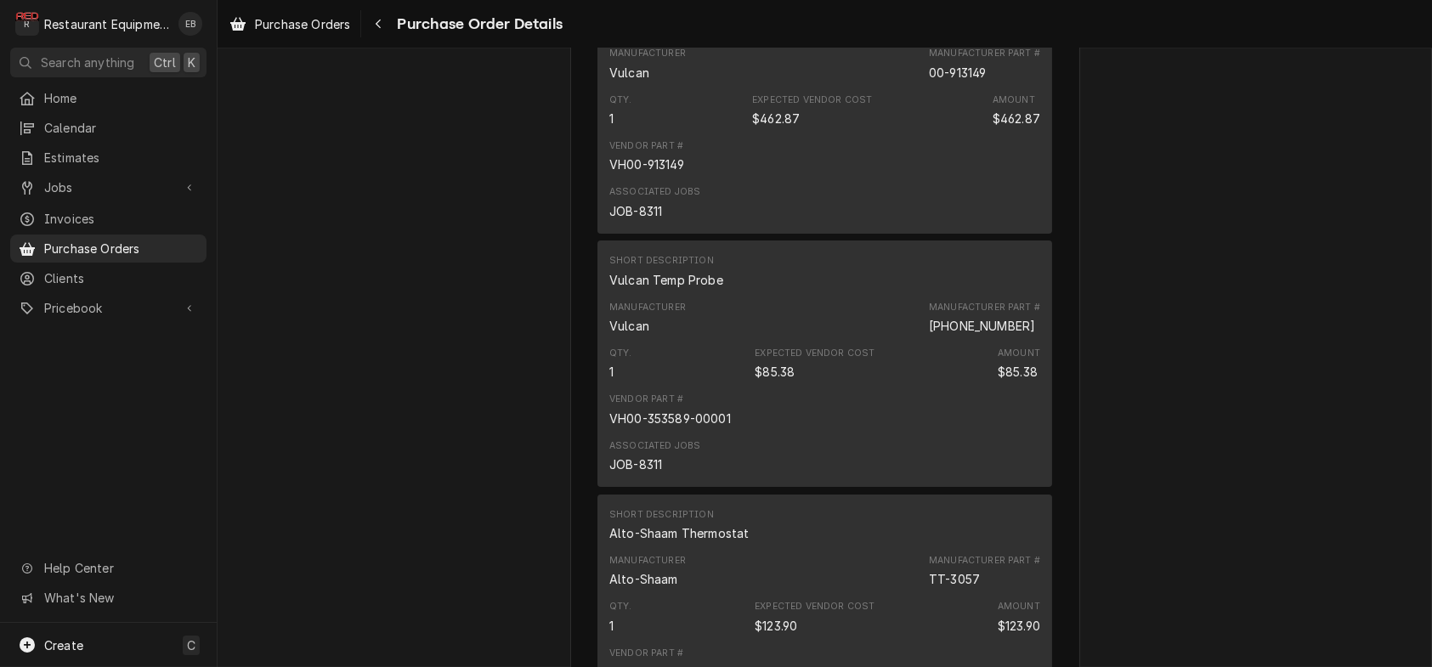
scroll to position [1020, 0]
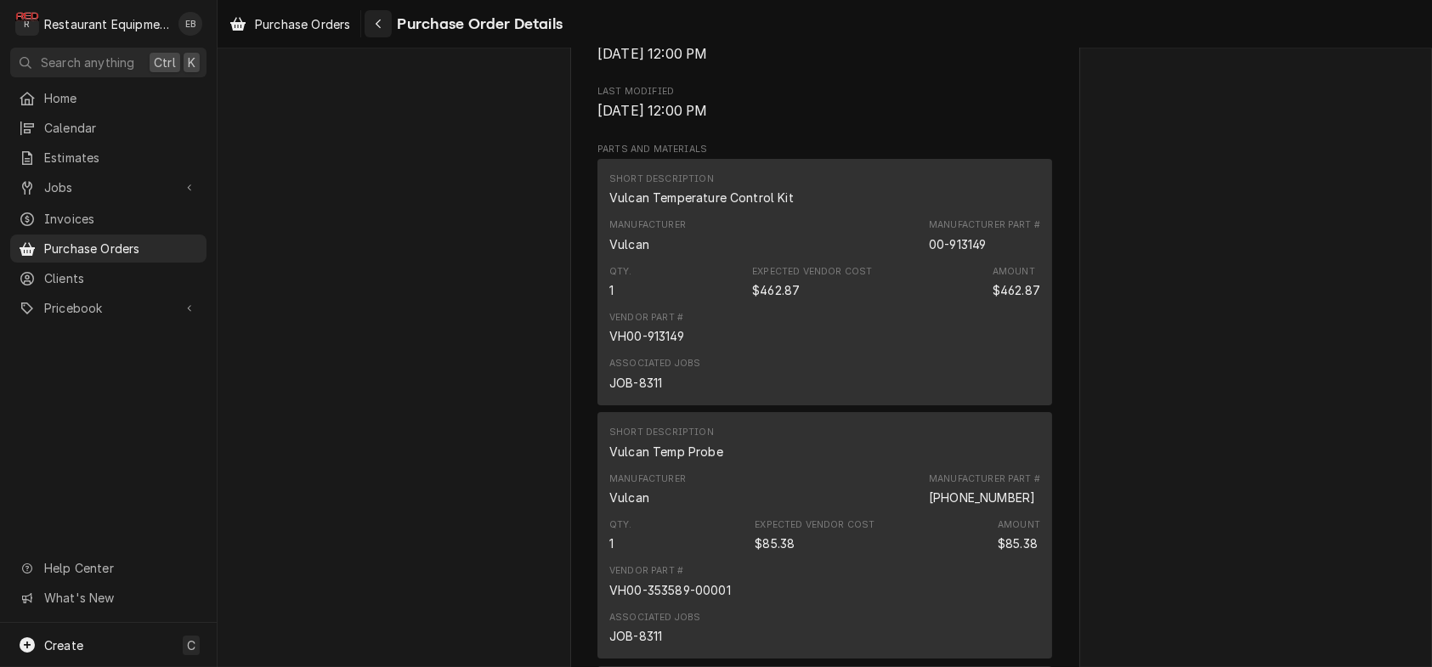
click at [382, 28] on icon "Navigate back" at bounding box center [379, 24] width 8 height 12
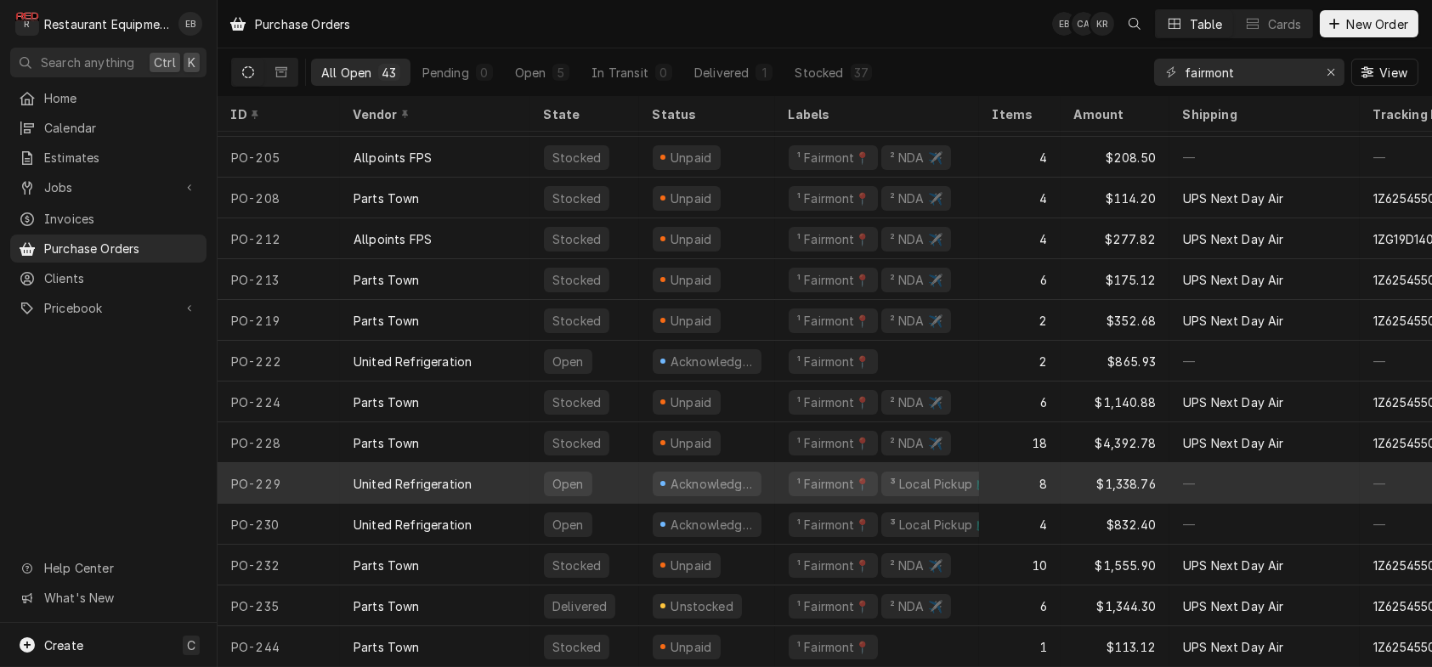
scroll to position [1234, 0]
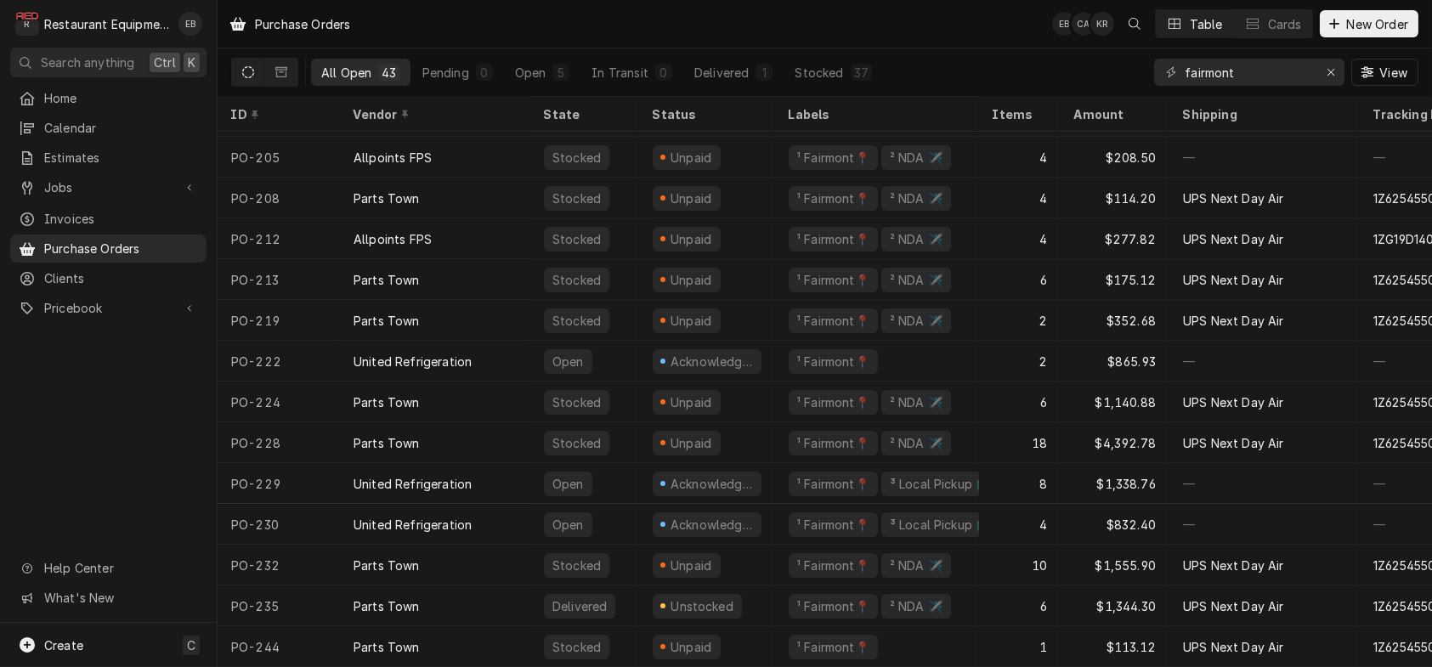
drag, startPoint x: 483, startPoint y: 534, endPoint x: 147, endPoint y: 498, distance: 338.4
drag, startPoint x: 147, startPoint y: 498, endPoint x: 72, endPoint y: 496, distance: 74.8
click at [72, 496] on div "Home Calendar Estimates Jobs Jobs Job Series Invoices Purchase Orders Clients P…" at bounding box center [108, 353] width 217 height 539
click at [1367, 25] on span "New Order" at bounding box center [1377, 24] width 68 height 18
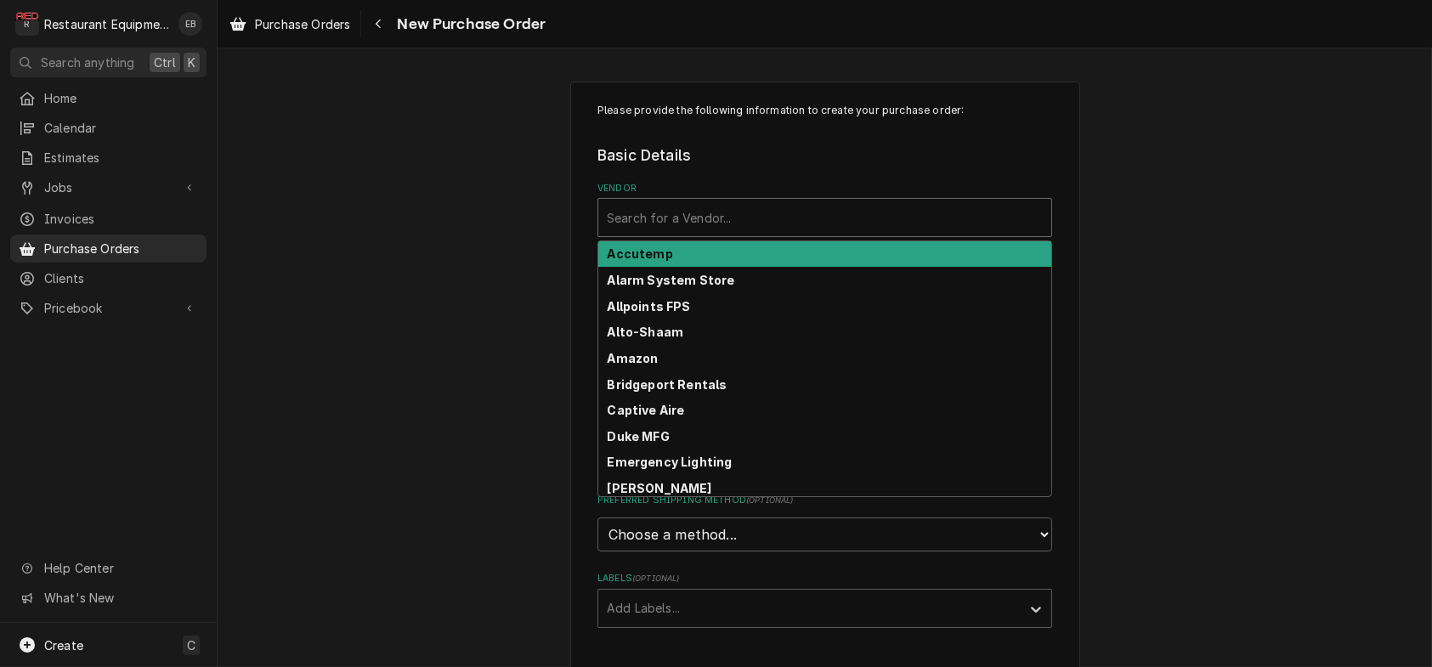
click at [769, 233] on div "Vendor" at bounding box center [825, 217] width 436 height 31
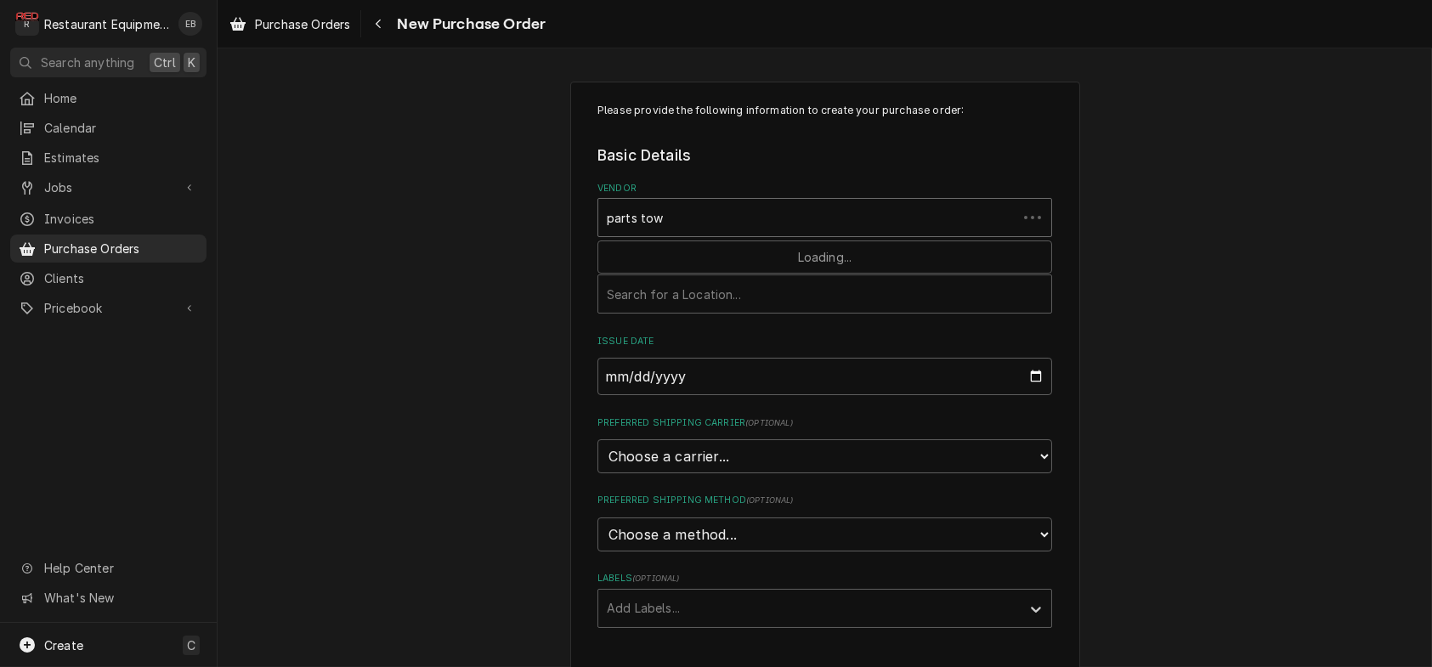
type input "parts town"
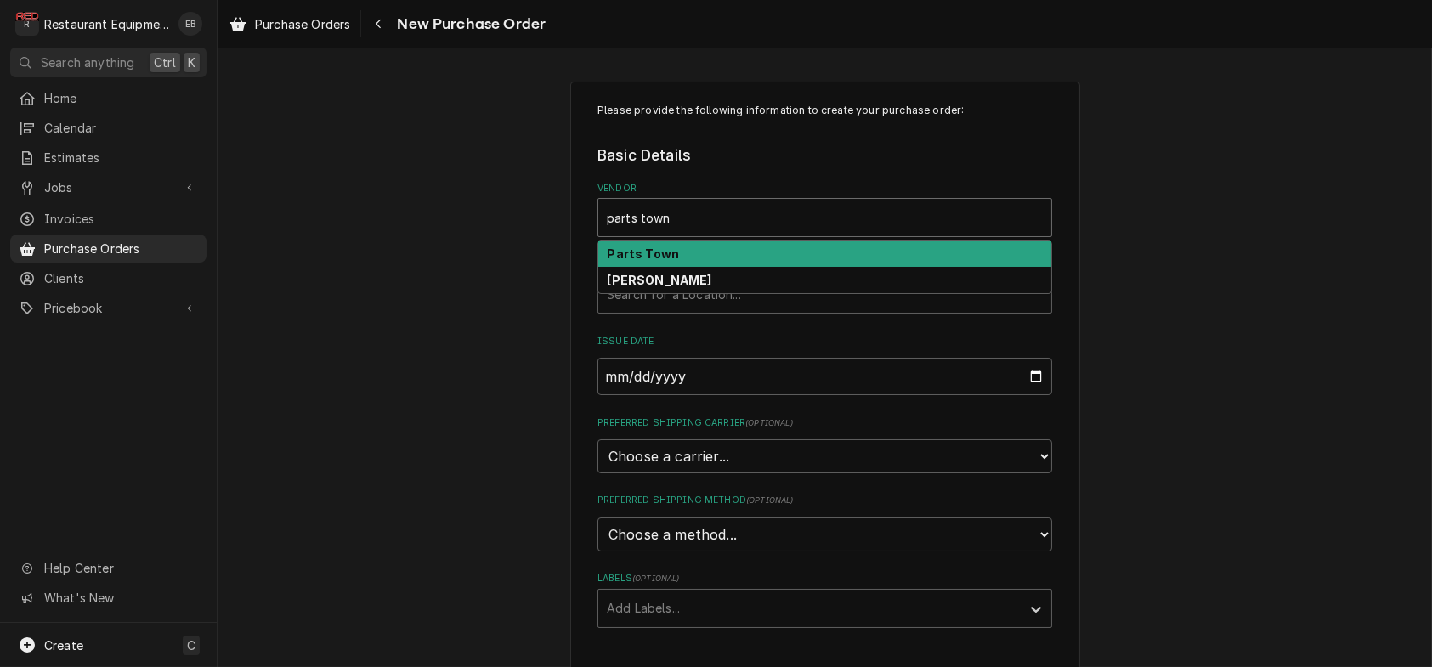
click at [772, 268] on div "Parts Town" at bounding box center [824, 254] width 453 height 26
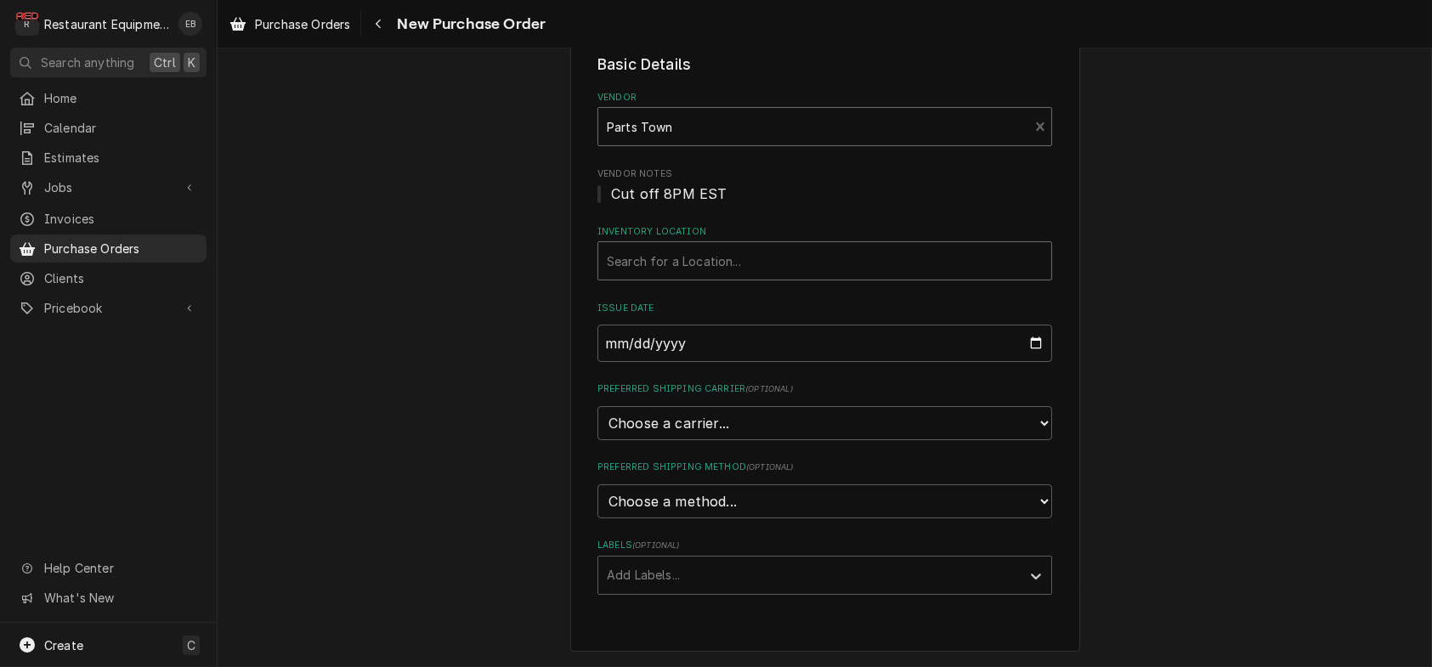
scroll to position [169, 0]
click at [711, 246] on div "Inventory Location" at bounding box center [825, 261] width 436 height 31
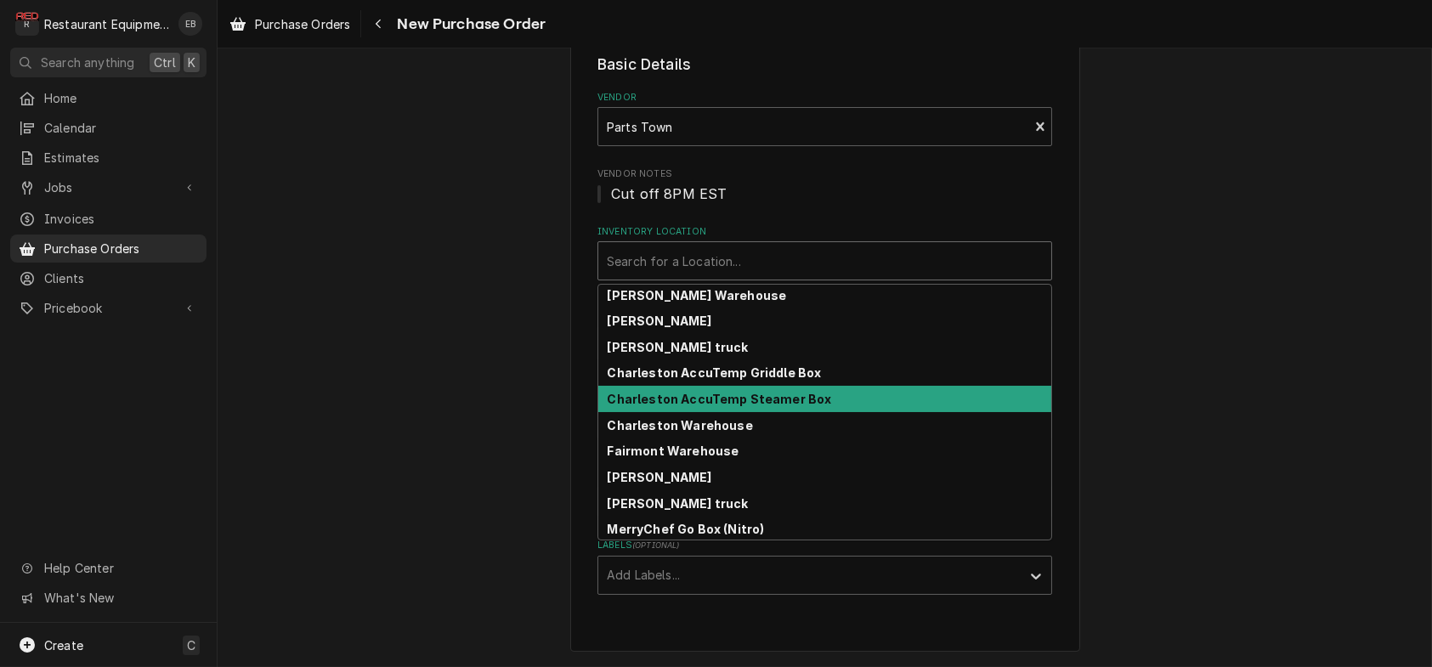
scroll to position [56, 0]
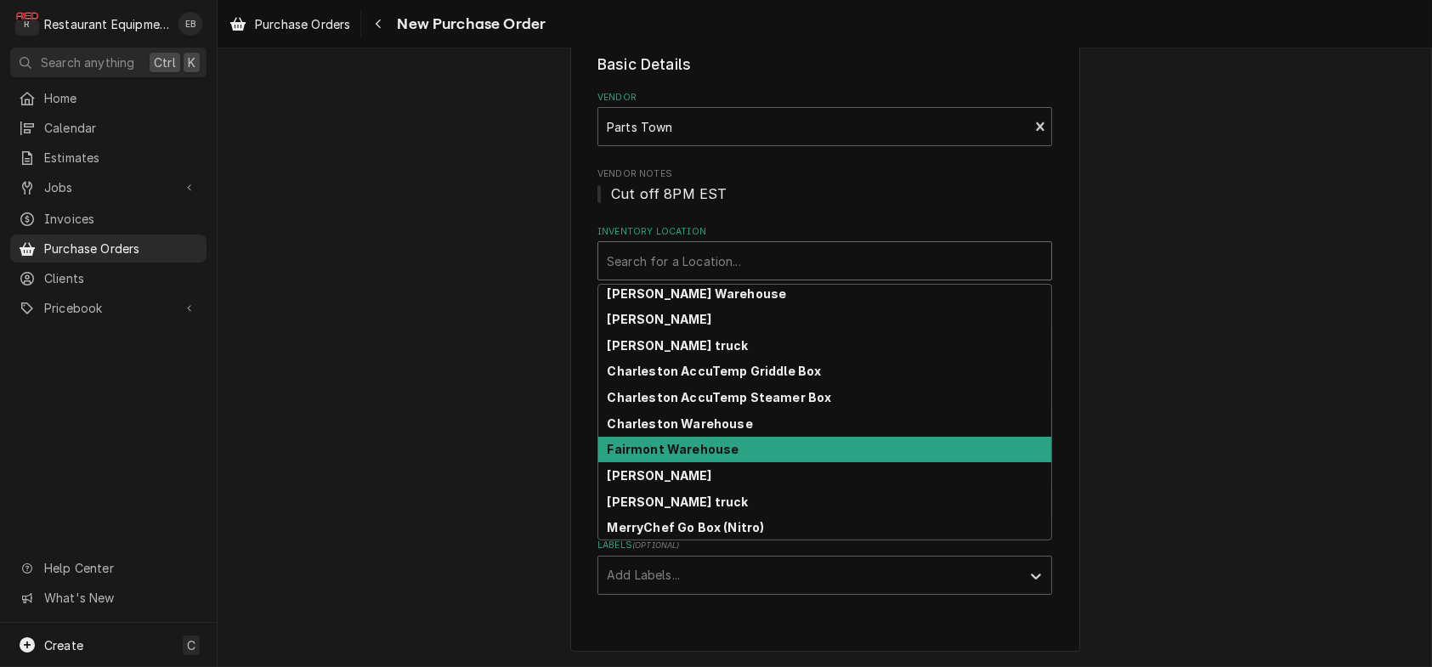
click at [708, 442] on strong "Fairmont Warehouse" at bounding box center [674, 449] width 132 height 14
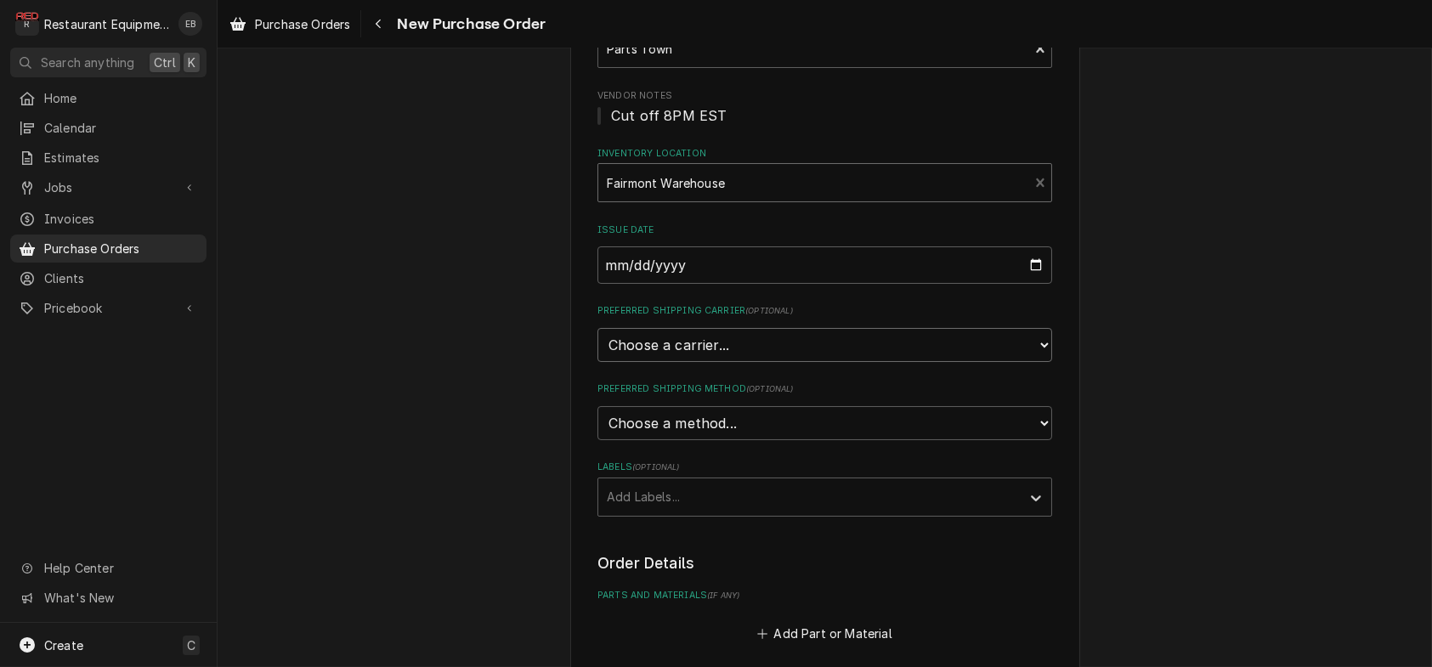
click at [746, 362] on select "Choose a carrier... U.S. Postal Service Stamps.com FedEx UPS DHL Express DHL EC…" at bounding box center [824, 345] width 455 height 34
select select "4"
click at [597, 362] on select "Choose a carrier... U.S. Postal Service Stamps.com FedEx UPS DHL Express DHL EC…" at bounding box center [824, 345] width 455 height 34
type textarea "x"
click at [683, 440] on select "Choose a method... Ground Next Day Early AM Next Day Air 2 Day Air Other" at bounding box center [824, 423] width 455 height 34
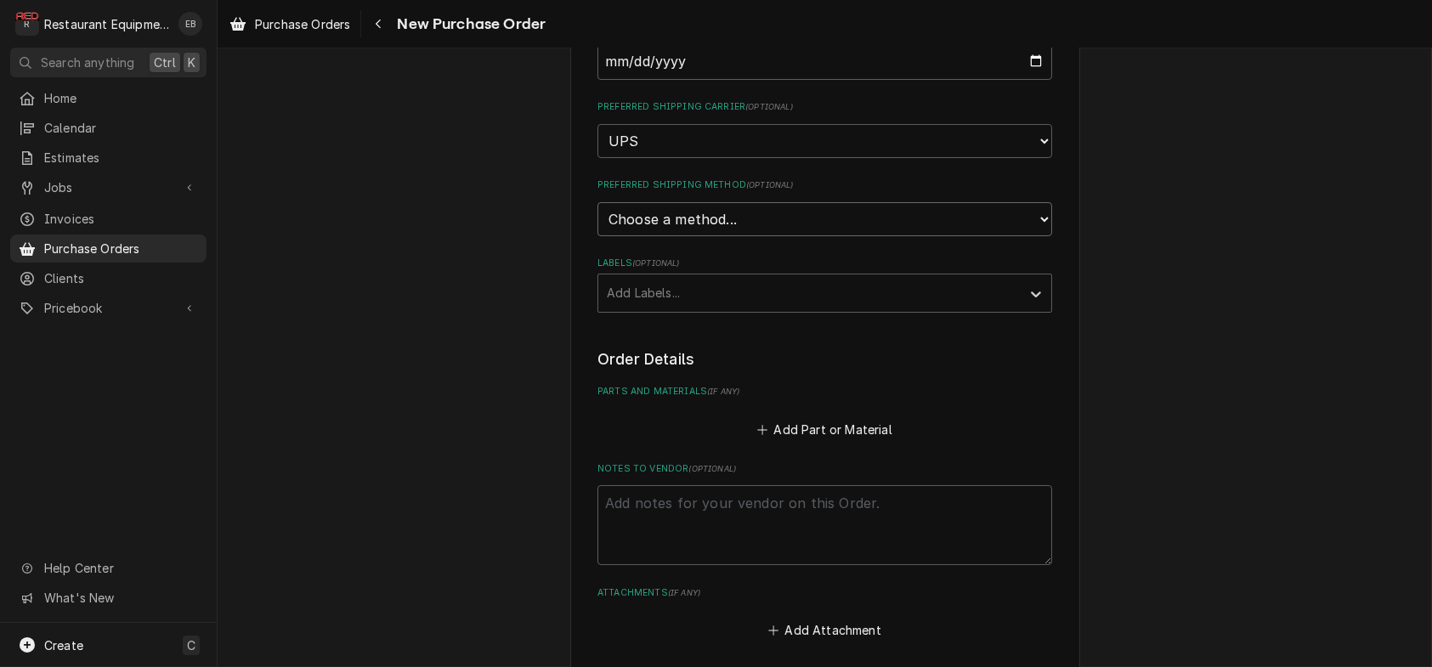
scroll to position [509, 0]
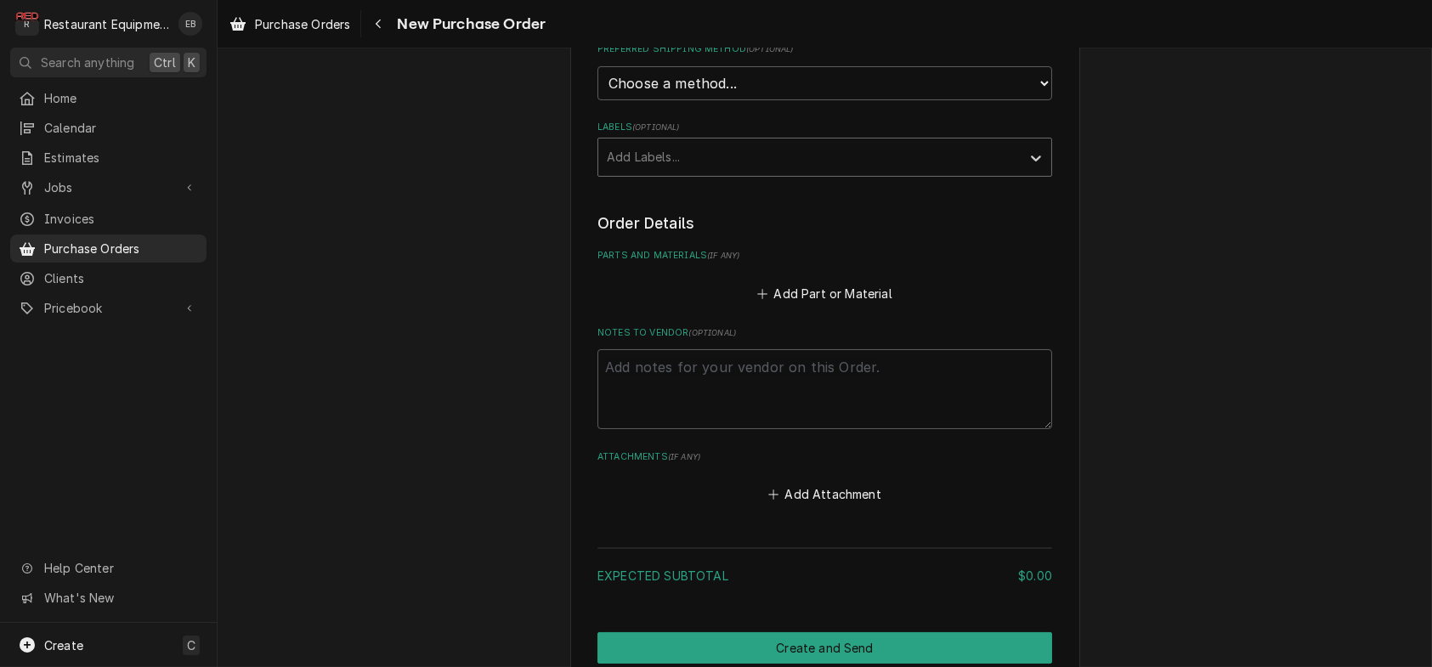
click at [742, 172] on div "Labels" at bounding box center [809, 157] width 405 height 31
click at [735, 100] on select "Choose a method... Ground Next Day Early AM Next Day Air 2 Day Air Other" at bounding box center [824, 83] width 455 height 34
select select "3"
click at [597, 100] on select "Choose a method... Ground Next Day Early AM Next Day Air 2 Day Air Other" at bounding box center [824, 83] width 455 height 34
click at [691, 172] on div "Labels" at bounding box center [809, 157] width 405 height 31
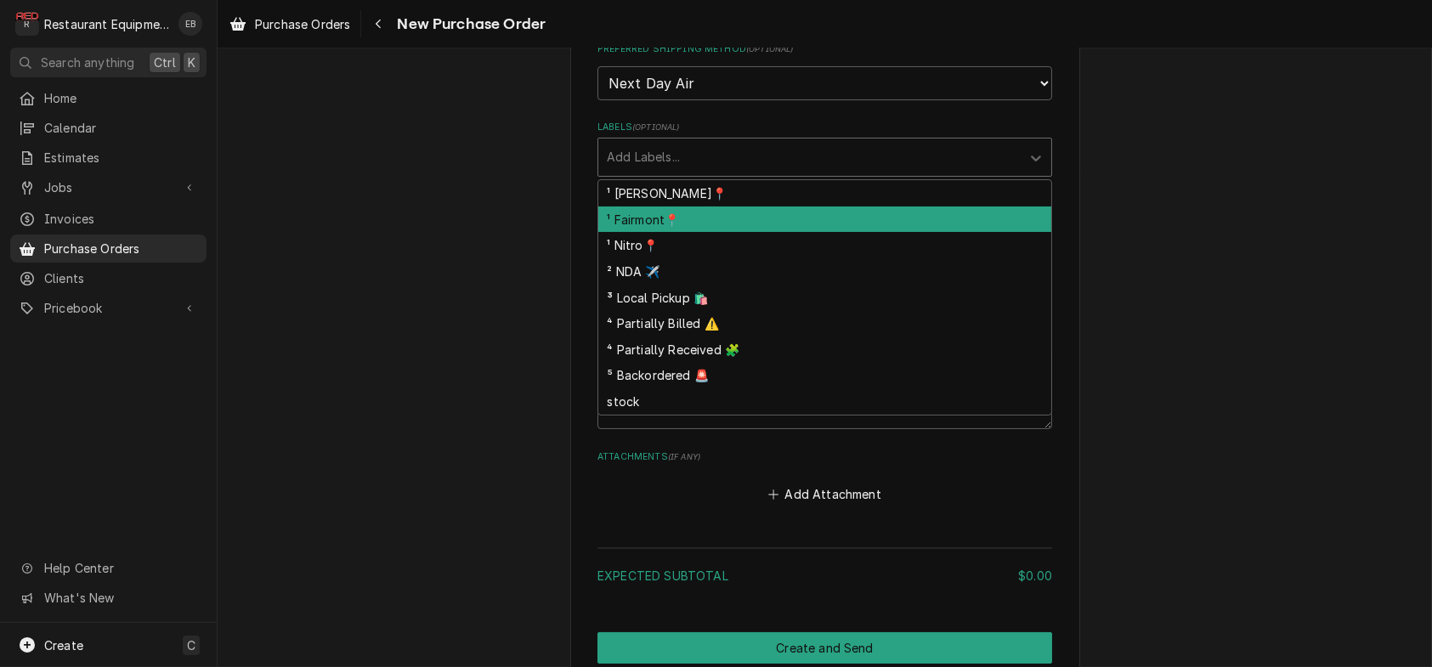
click at [687, 233] on div "¹ Fairmont📍" at bounding box center [824, 219] width 453 height 26
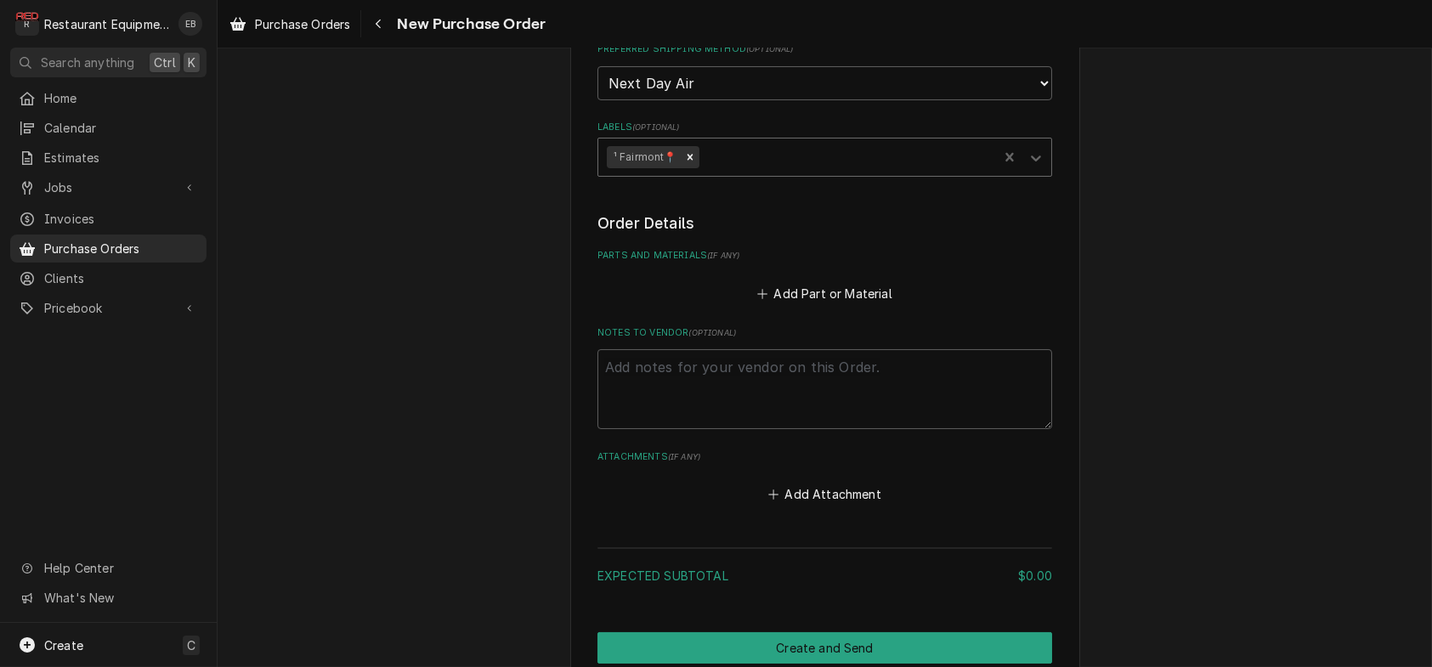
drag, startPoint x: 734, startPoint y: 237, endPoint x: 728, endPoint y: 249, distance: 13.3
click at [734, 172] on div "Labels" at bounding box center [845, 157] width 287 height 31
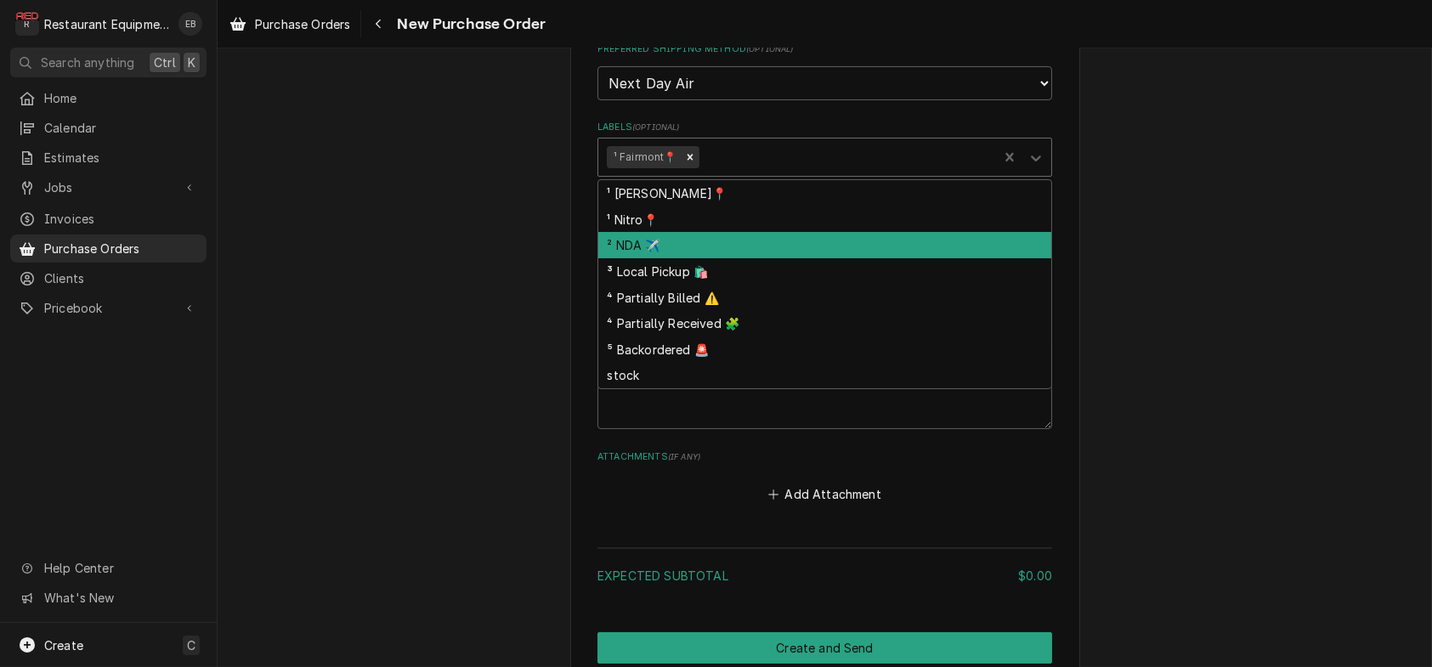
click at [692, 258] on div "² NDA ✈️" at bounding box center [824, 245] width 453 height 26
type textarea "x"
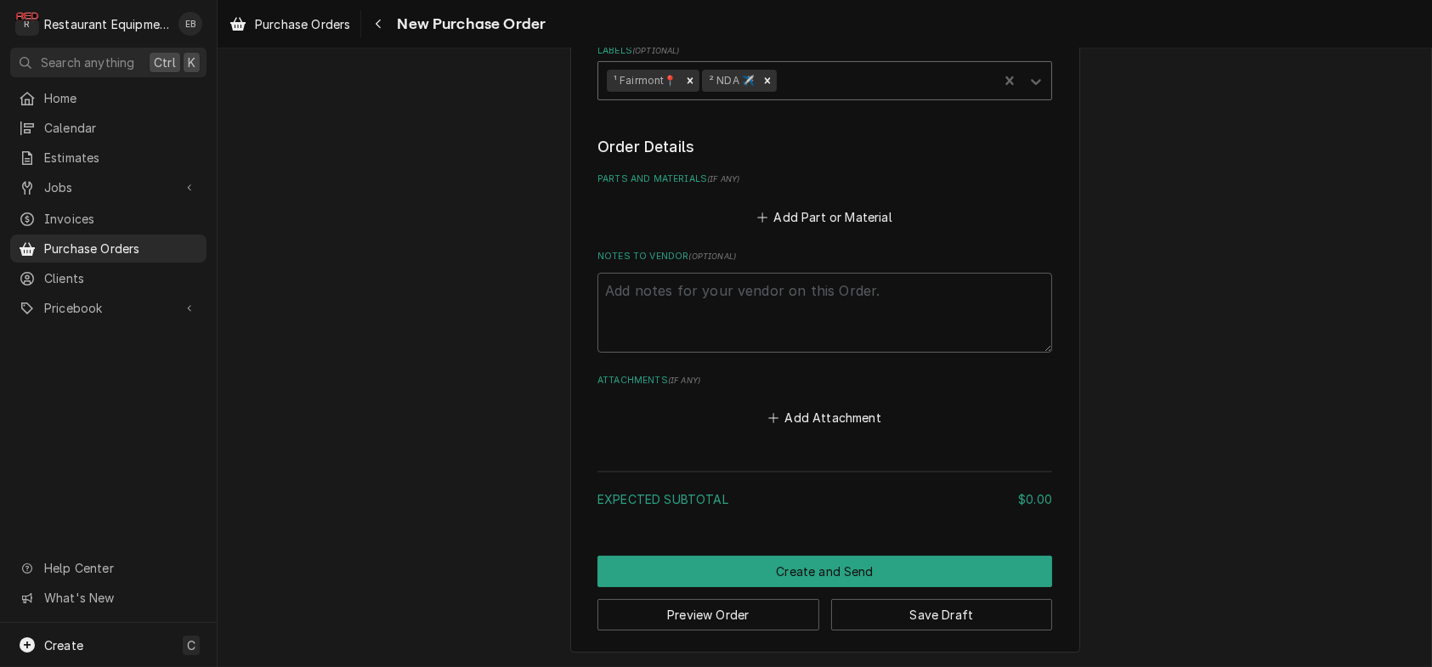
scroll to position [704, 0]
click at [814, 205] on button "Add Part or Material" at bounding box center [825, 217] width 140 height 24
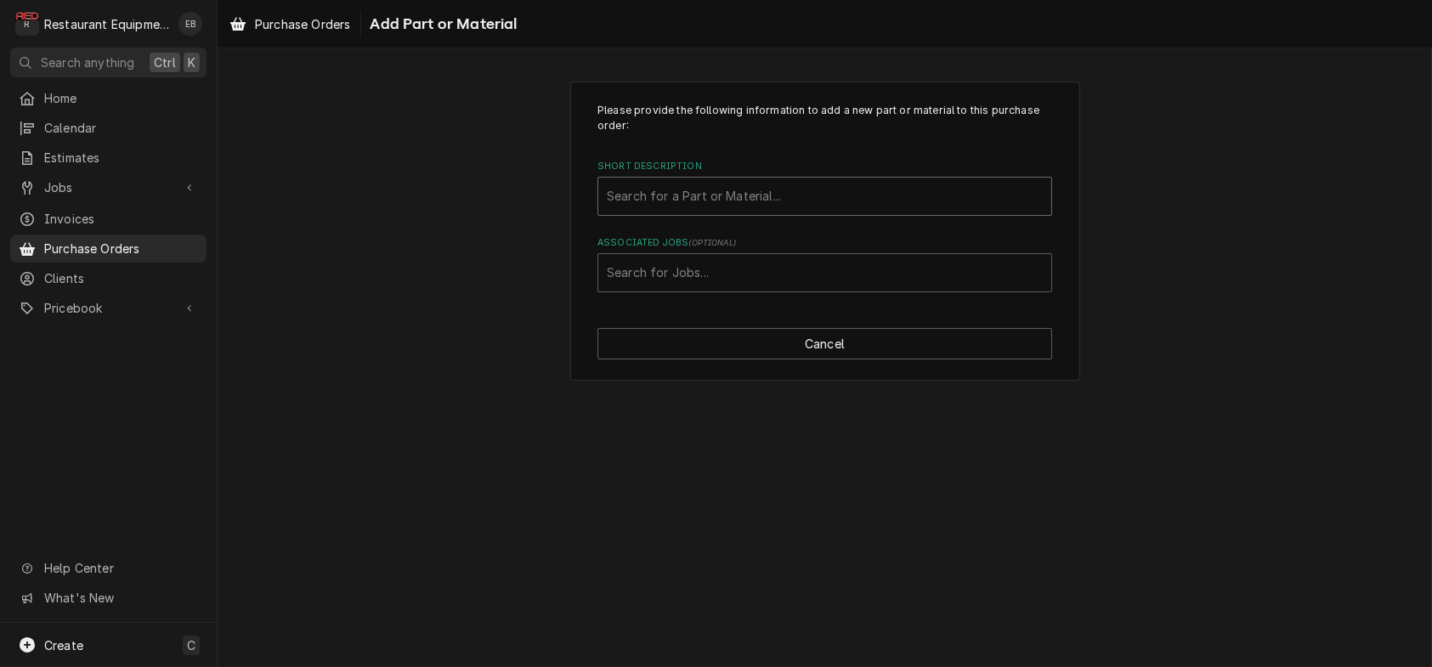
click at [760, 212] on div "Short Description" at bounding box center [825, 196] width 436 height 31
type input "1675kit"
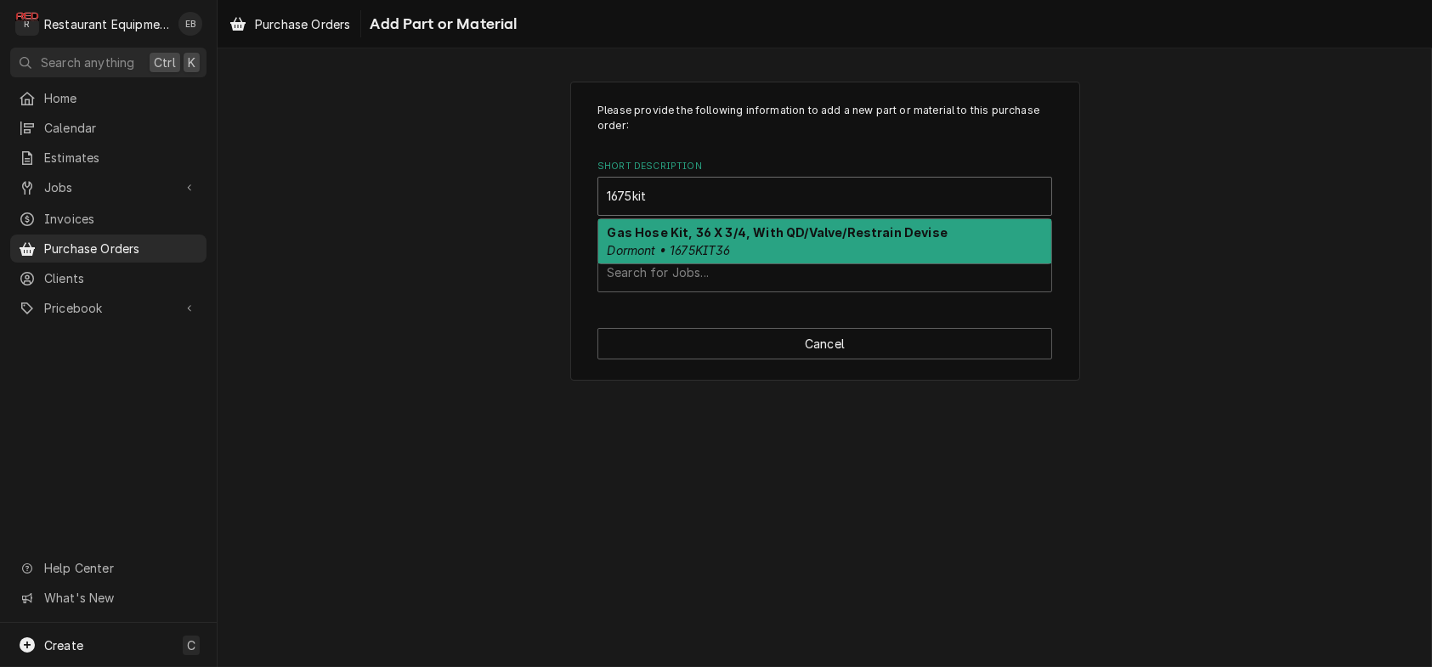
click at [780, 240] on strong "Gas Hose Kit, 36 X 3/4, With QD/Valve/Restrain Devise" at bounding box center [778, 232] width 340 height 14
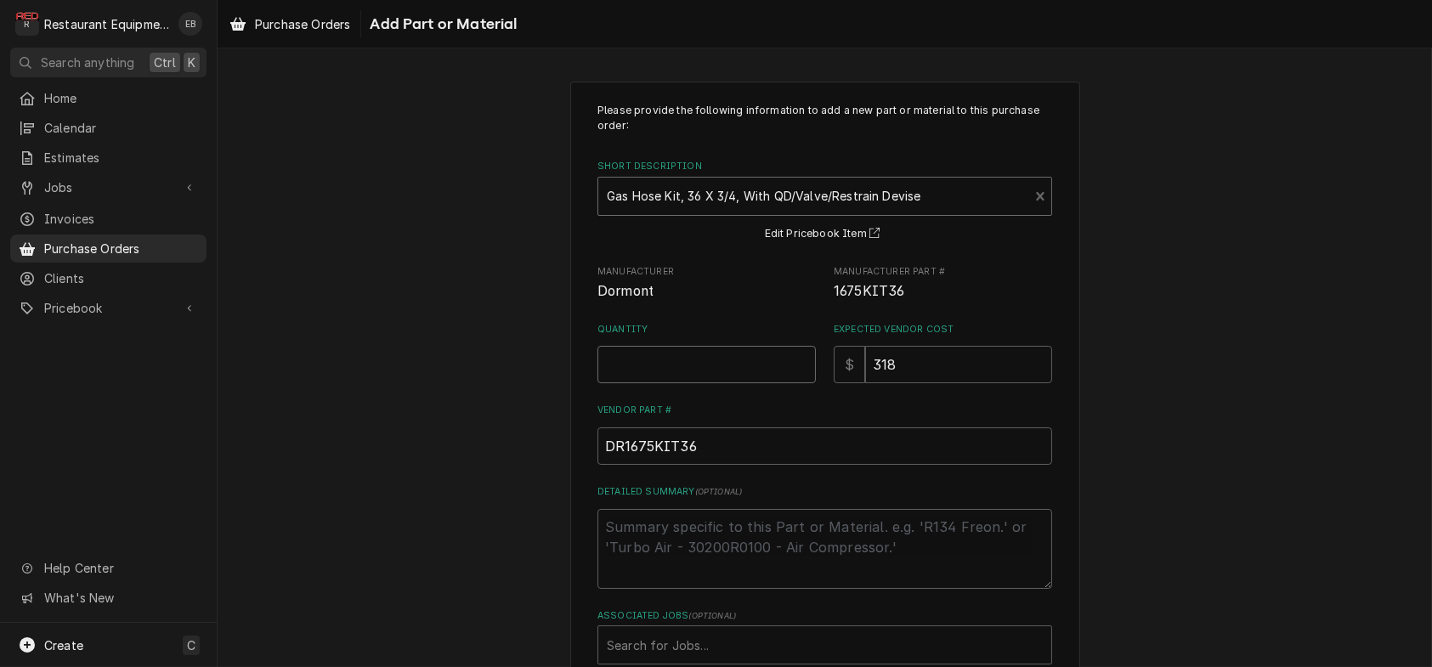
click at [691, 383] on input "Quantity" at bounding box center [706, 364] width 218 height 37
type textarea "x"
type input "3"
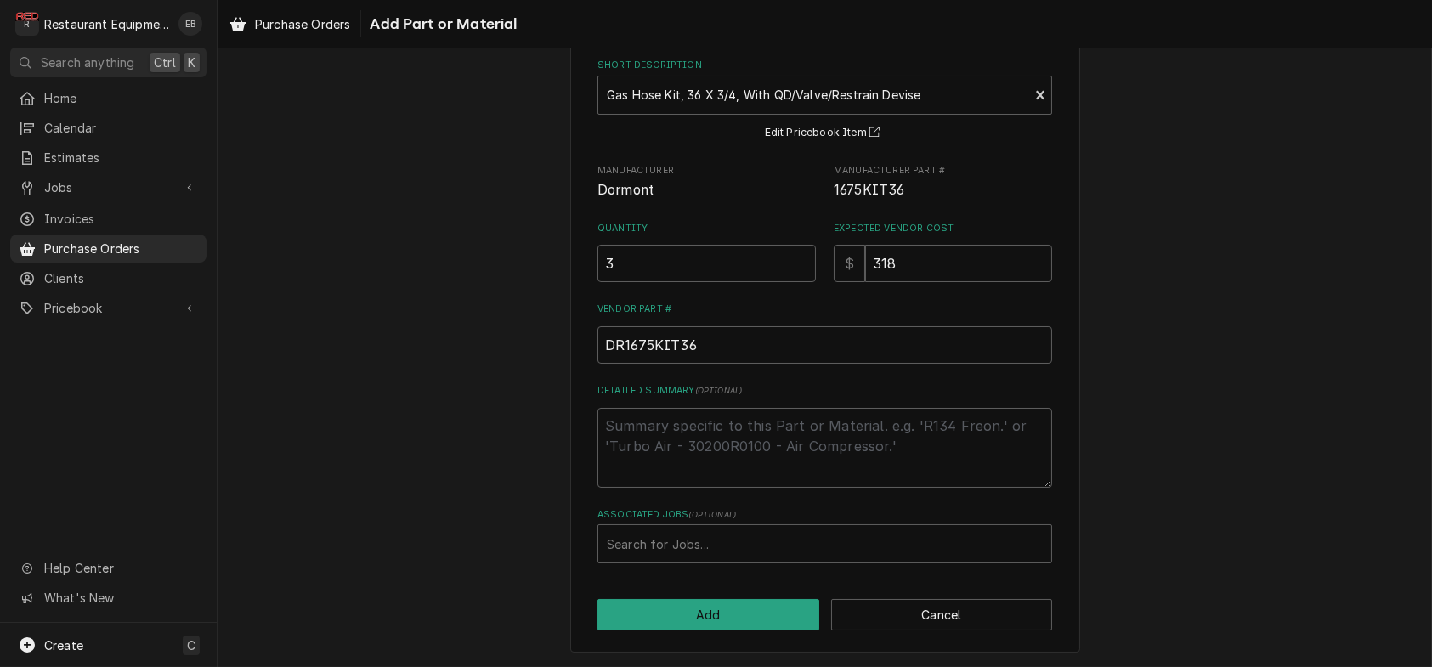
scroll to position [178, 0]
click at [698, 538] on div "Associated Jobs" at bounding box center [825, 544] width 436 height 31
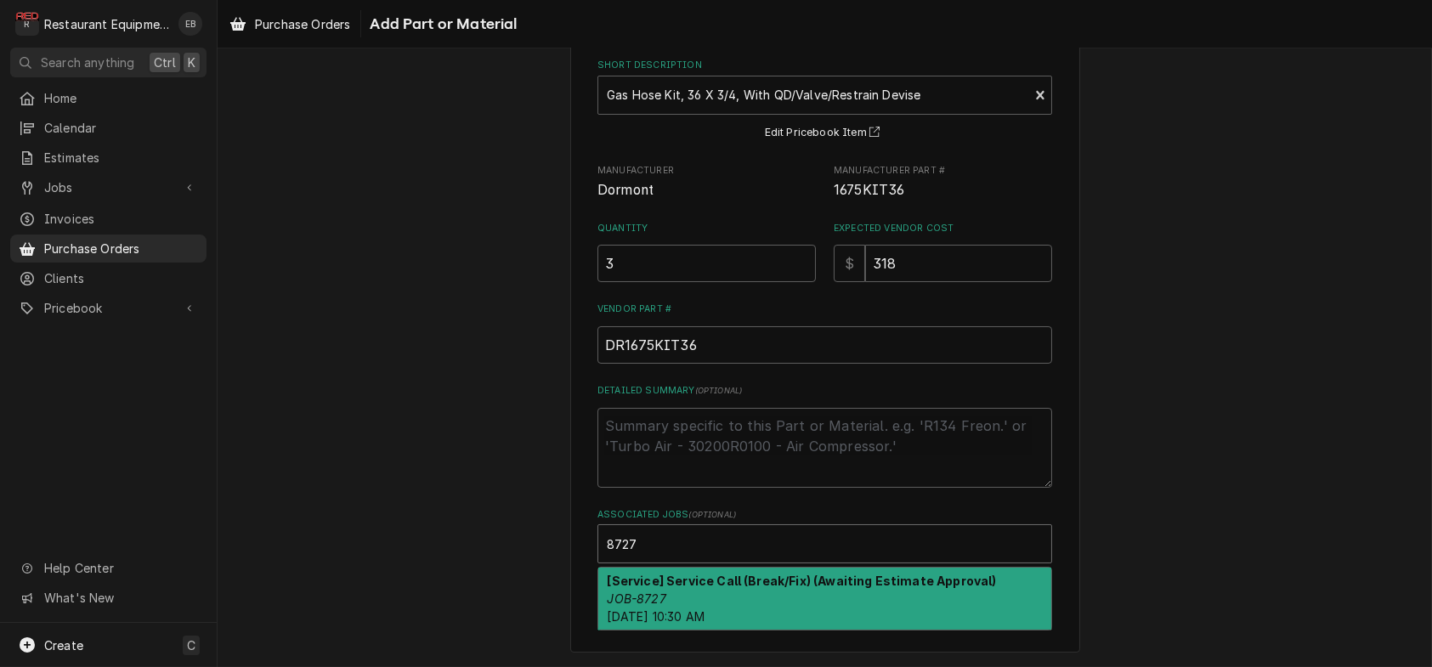
type input "8727"
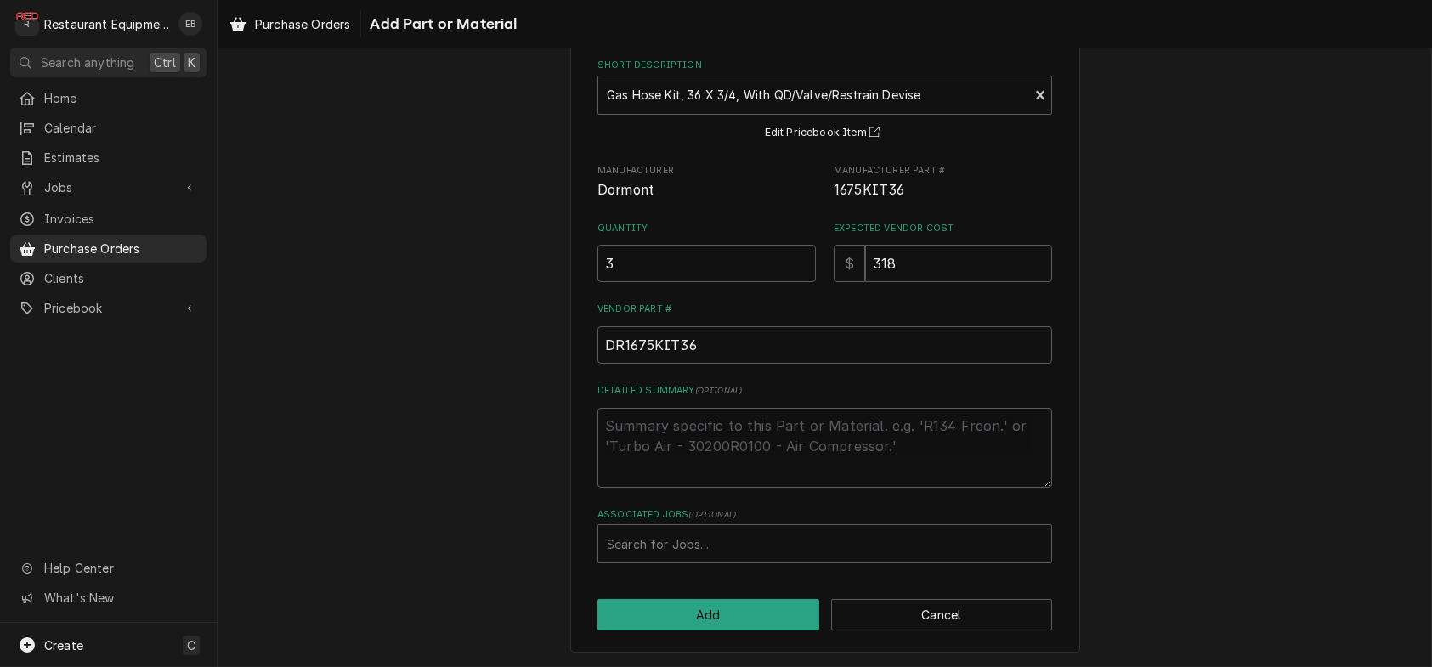
click at [1074, 516] on div "Please provide the following information to add a new part or material to this …" at bounding box center [825, 316] width 510 height 672
click at [903, 544] on div "Associated Jobs" at bounding box center [825, 544] width 436 height 31
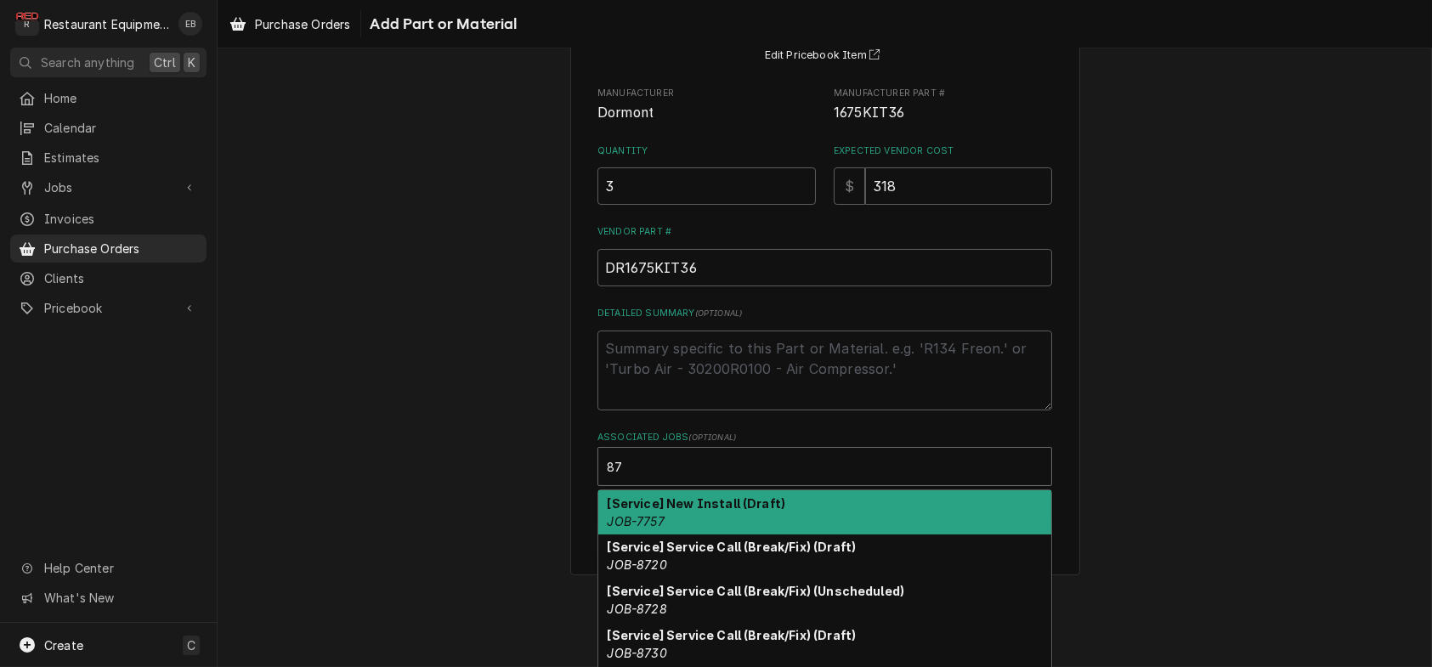
type input "8"
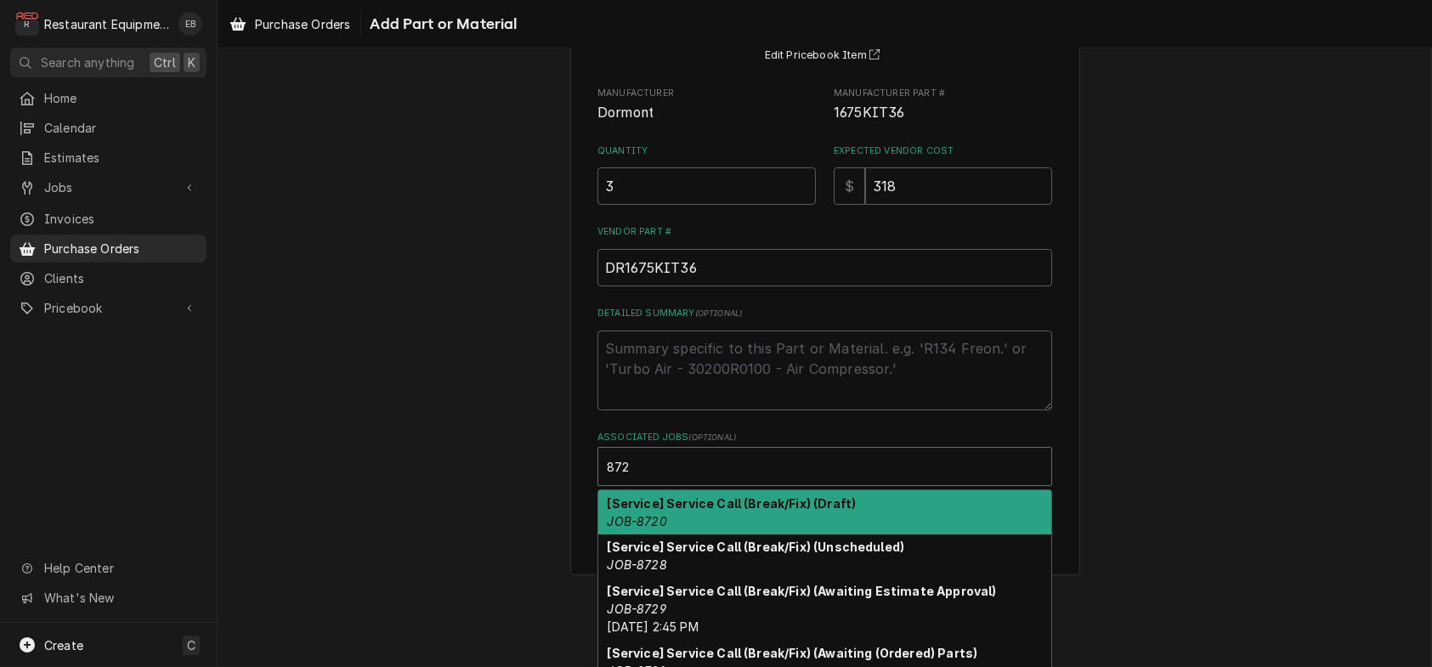
type input "8727"
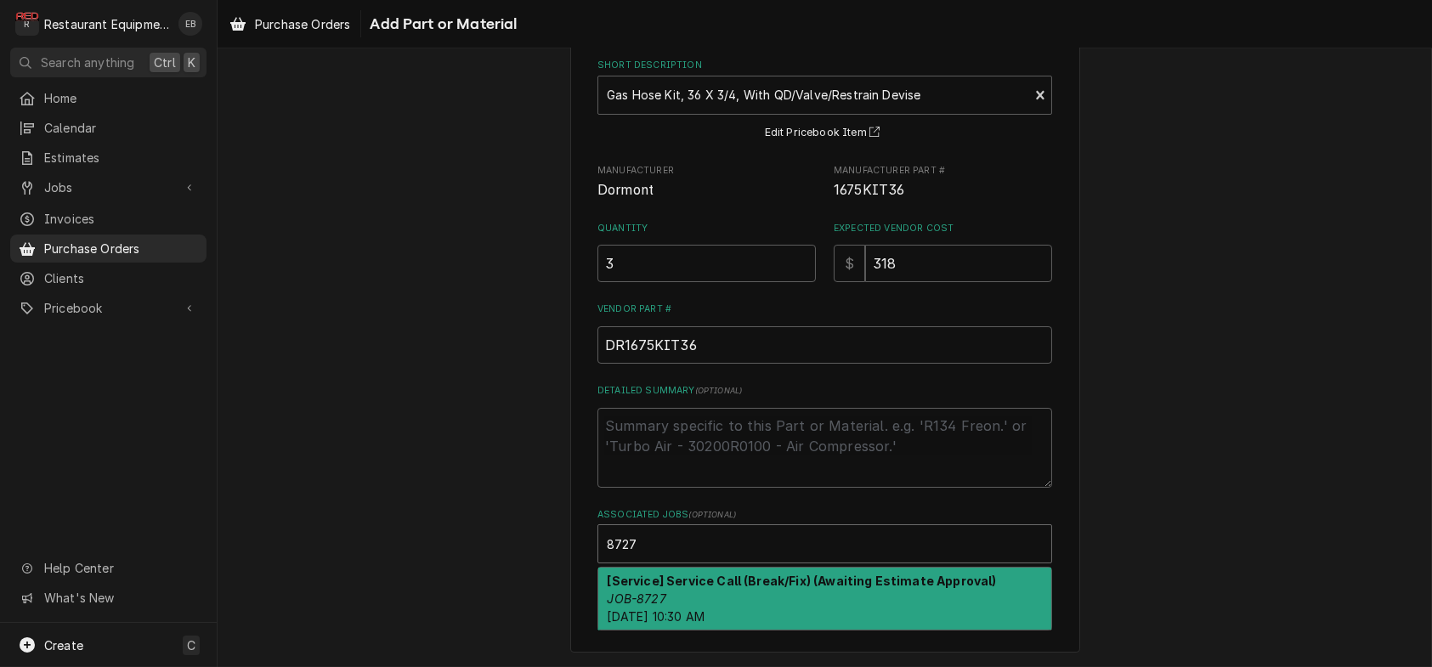
click at [801, 580] on div "[Service] Service Call (Break/Fix) (Awaiting Estimate Approval) JOB-8727 Thu, A…" at bounding box center [824, 599] width 453 height 62
type textarea "x"
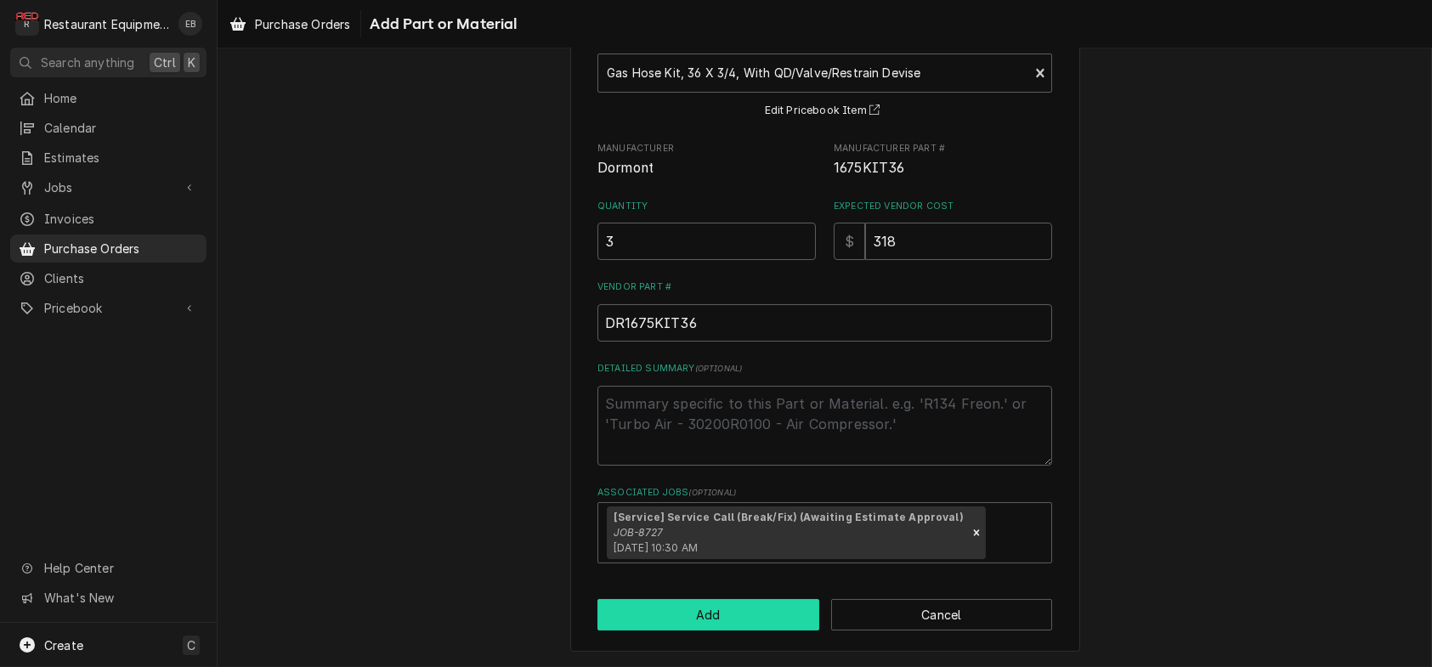
click at [728, 630] on button "Add" at bounding box center [708, 614] width 222 height 31
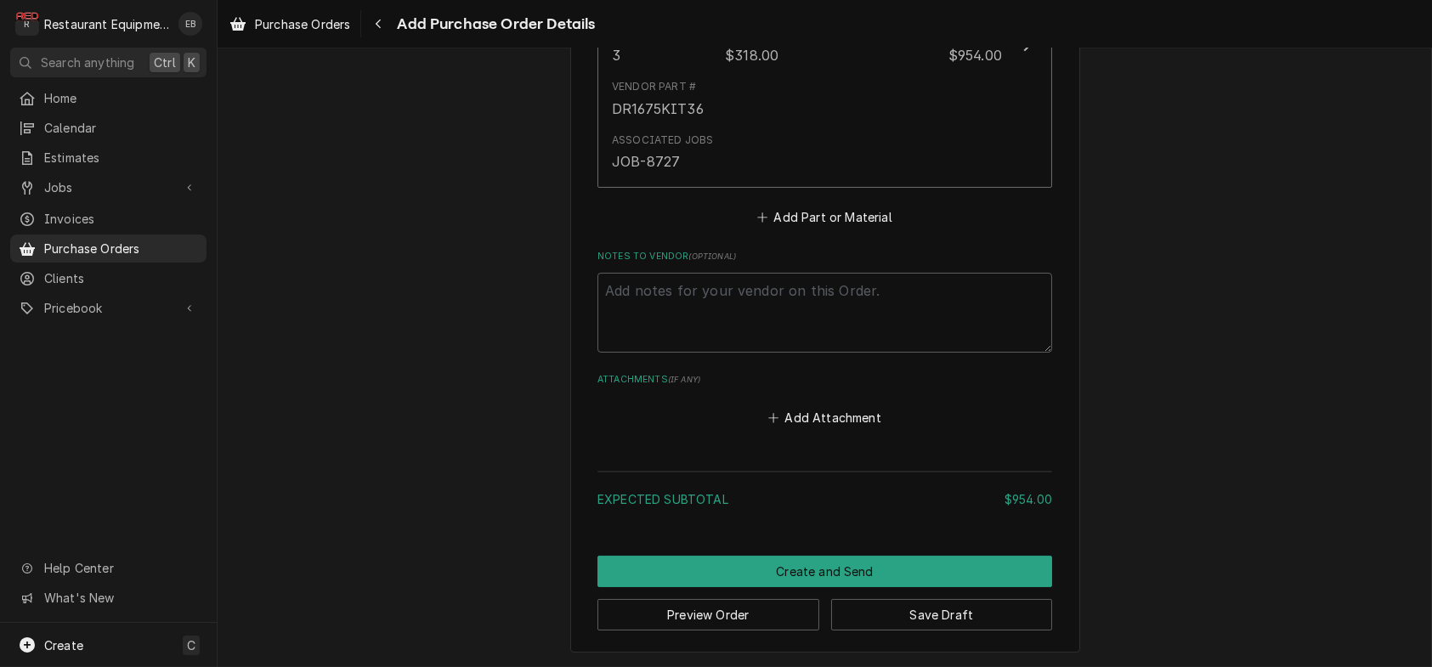
scroll to position [1028, 0]
click at [931, 611] on button "Save Draft" at bounding box center [942, 614] width 222 height 31
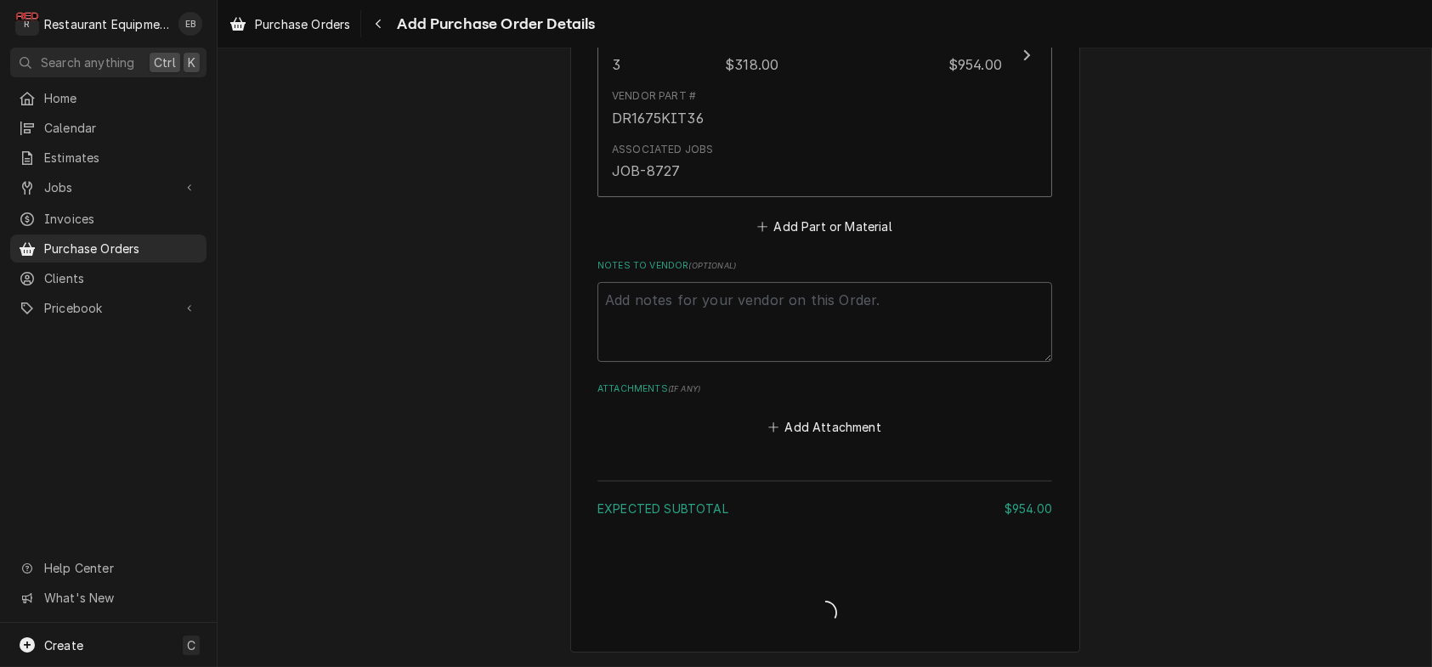
type textarea "x"
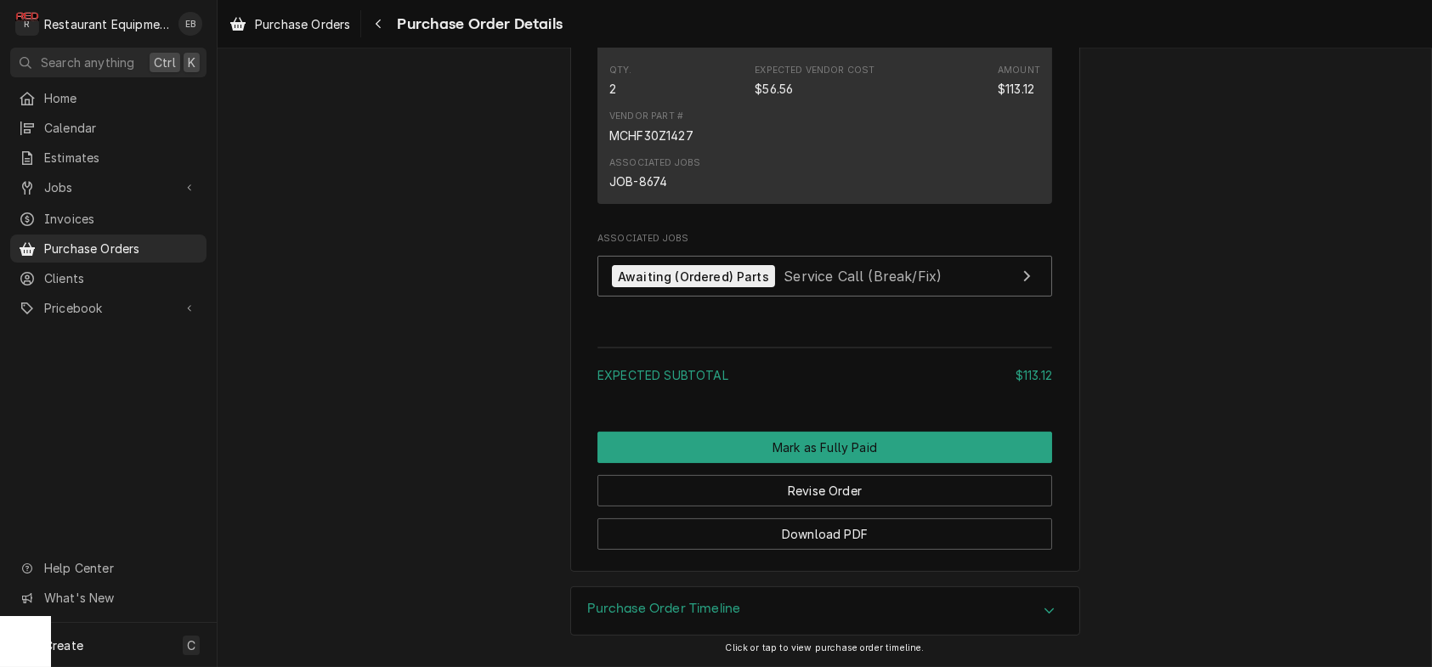
scroll to position [1303, 0]
